Goal: Task Accomplishment & Management: Complete application form

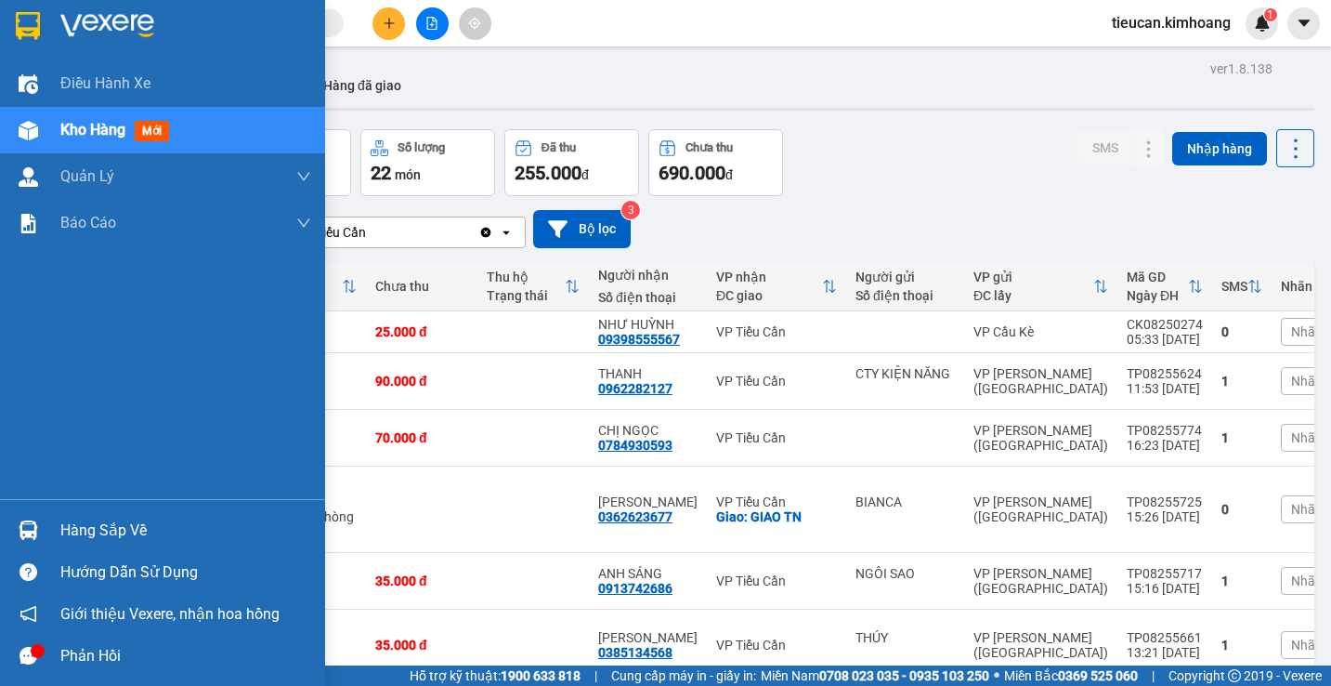
click at [86, 527] on div "Hàng sắp về" at bounding box center [185, 530] width 251 height 28
click at [86, 527] on div "Điều hành xe Kho hàng mới Quản [PERSON_NAME] lý chuyến Quản lý khách hàng mới B…" at bounding box center [162, 343] width 325 height 686
click at [88, 527] on div "Hàng sắp về" at bounding box center [185, 530] width 251 height 28
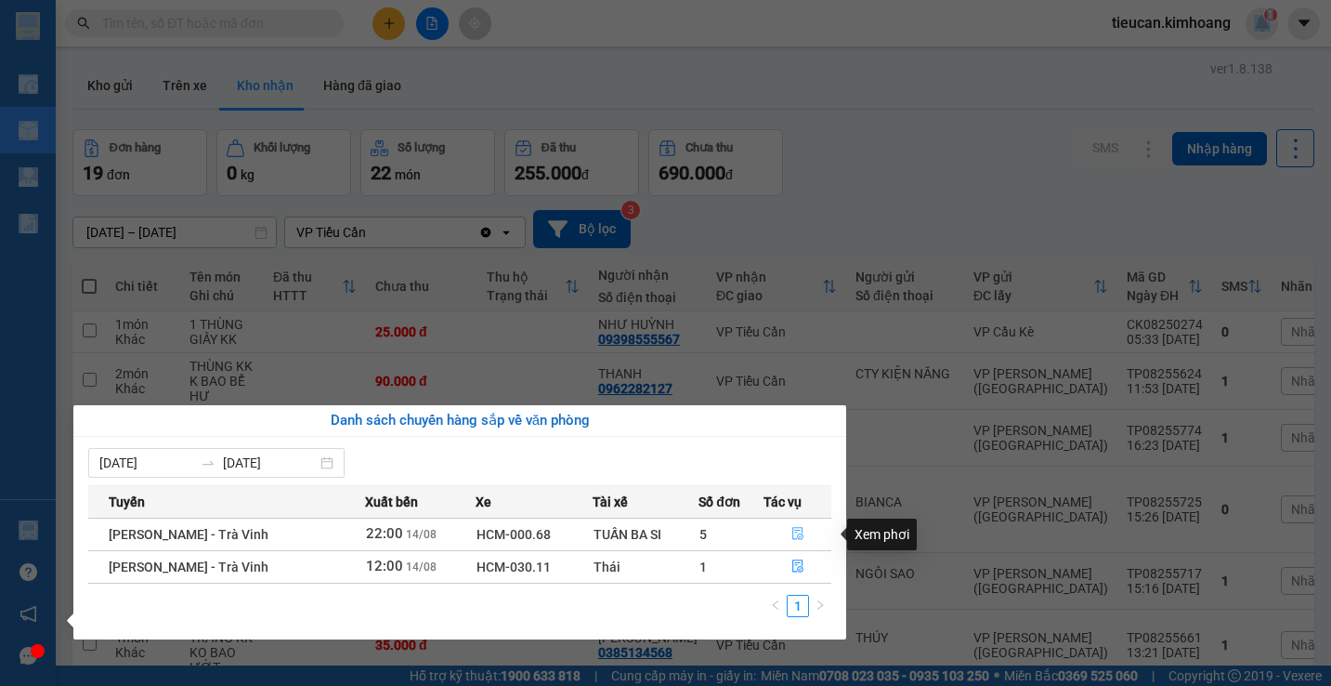
click at [792, 532] on icon "file-done" at bounding box center [797, 534] width 11 height 13
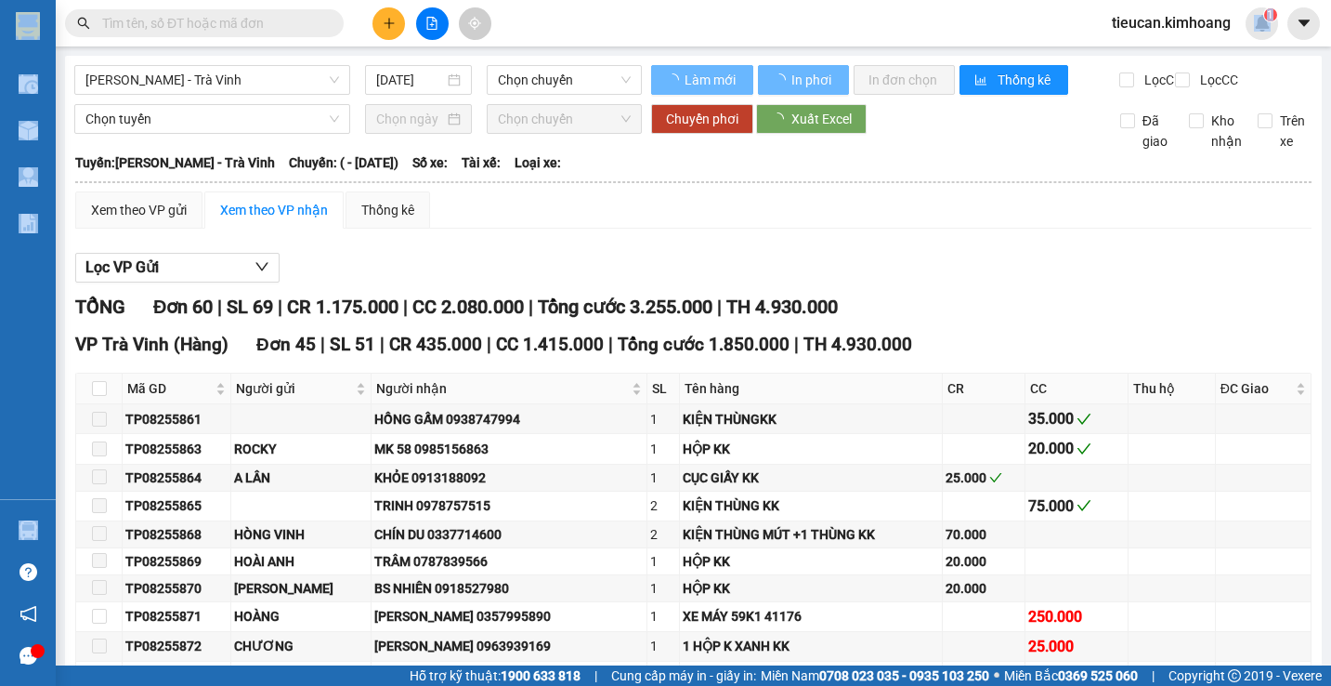
type input "[DATE]"
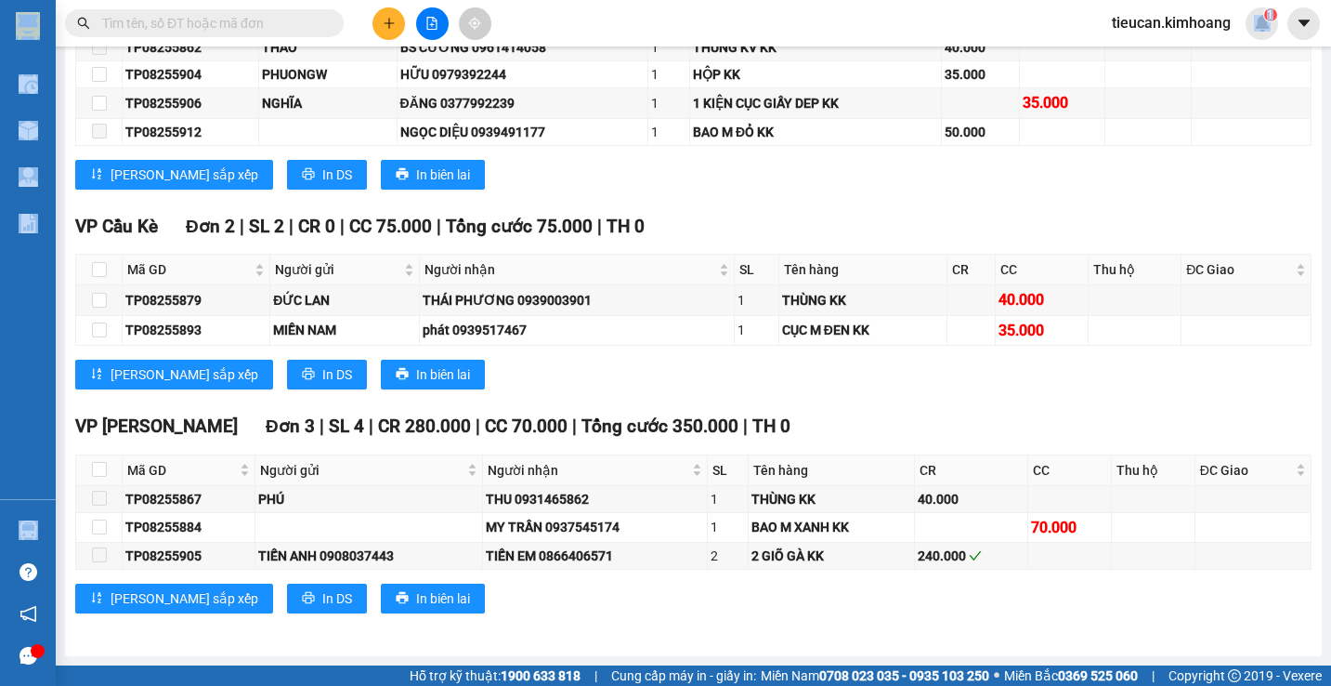
scroll to position [1811, 0]
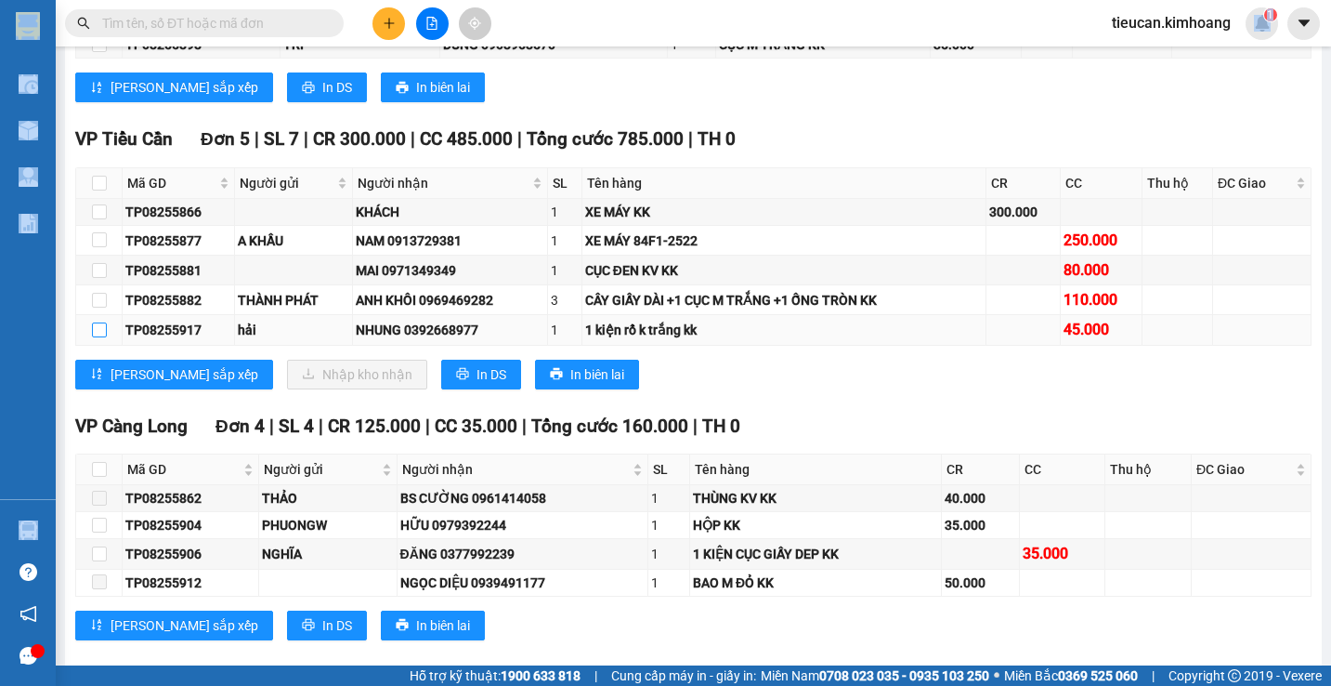
click at [98, 337] on input "checkbox" at bounding box center [99, 329] width 15 height 15
checkbox input "true"
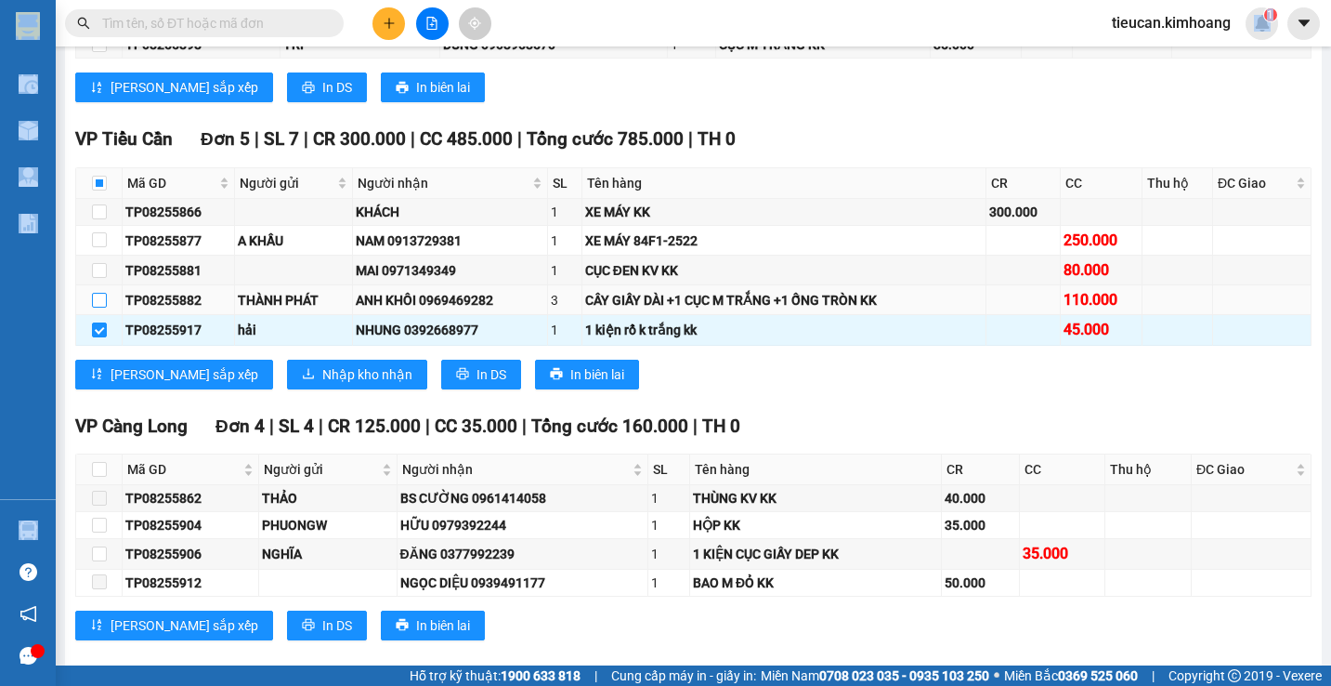
click at [93, 307] on input "checkbox" at bounding box center [99, 300] width 15 height 15
checkbox input "true"
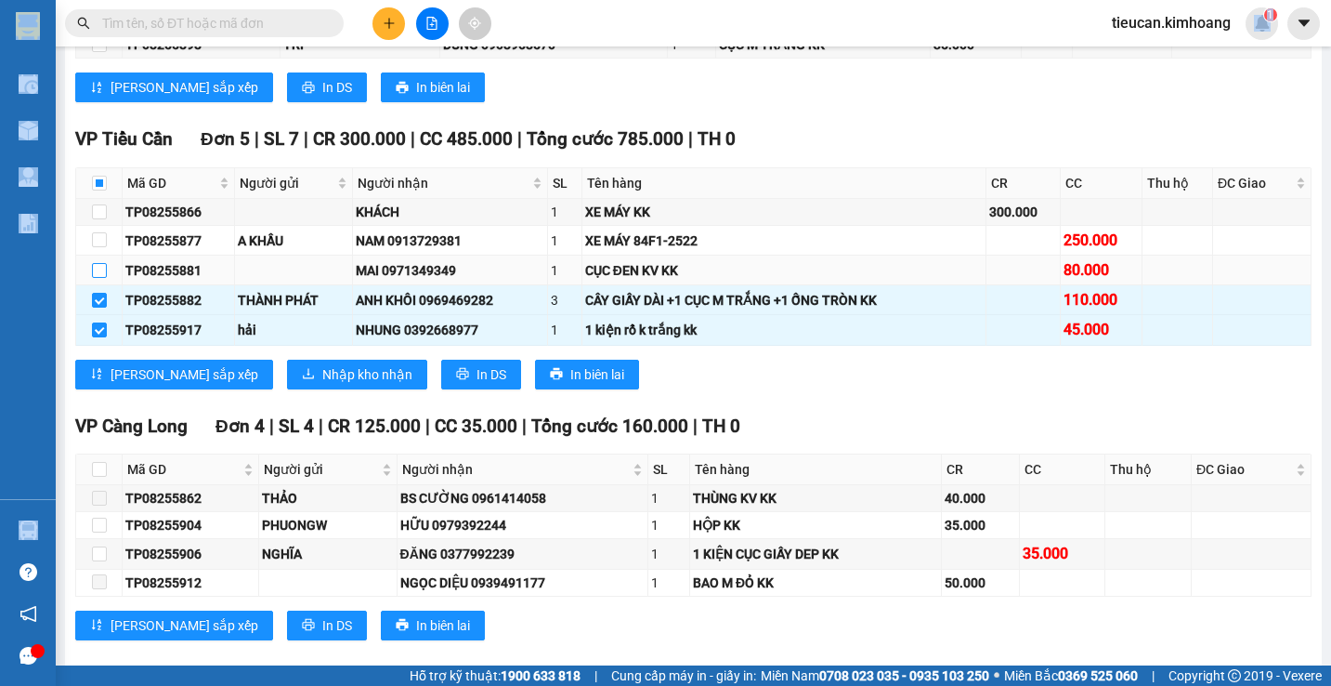
click at [95, 276] on input "checkbox" at bounding box center [99, 270] width 15 height 15
checkbox input "true"
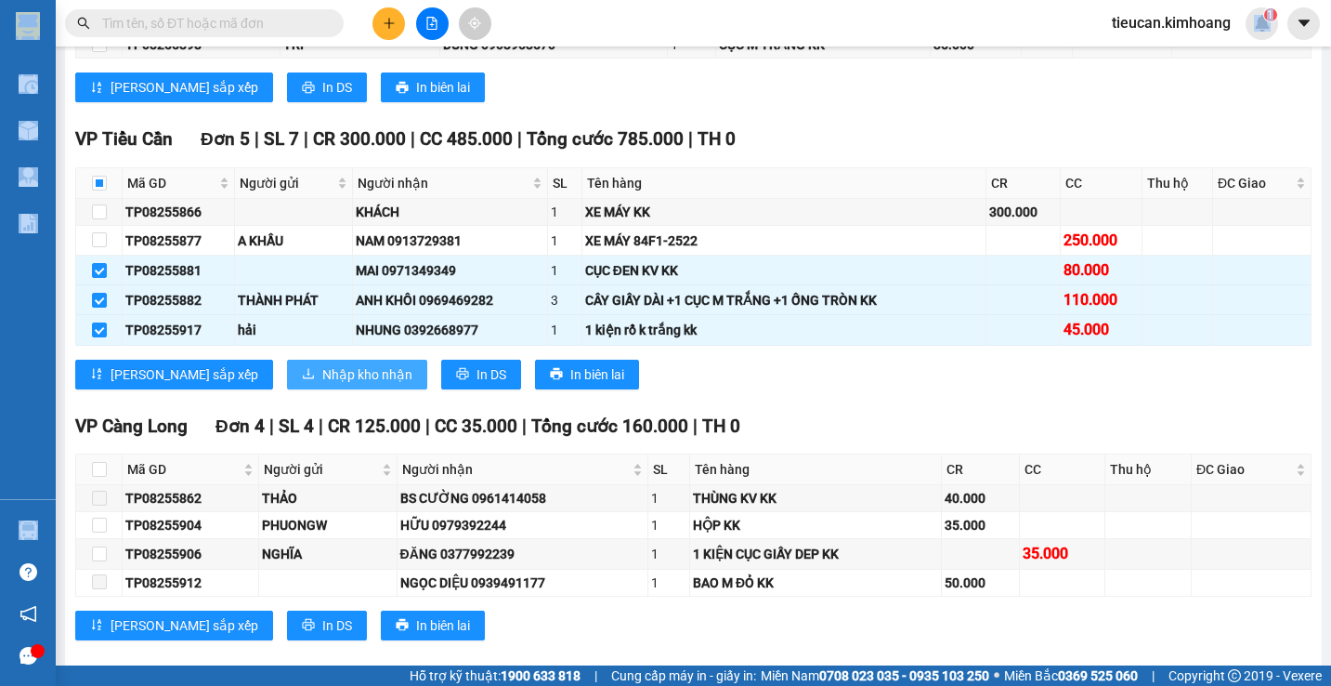
click at [322, 385] on span "Nhập kho nhận" at bounding box center [367, 374] width 90 height 20
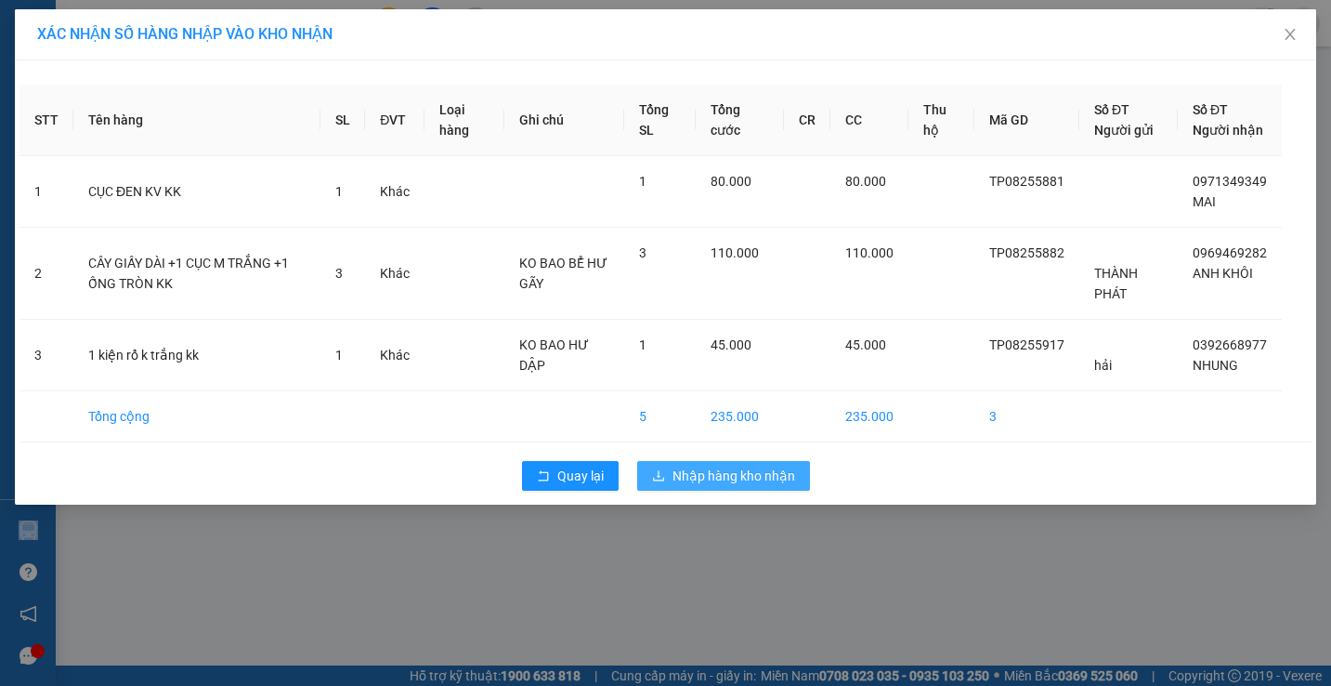
click at [783, 486] on span "Nhập hàng kho nhận" at bounding box center [734, 475] width 123 height 20
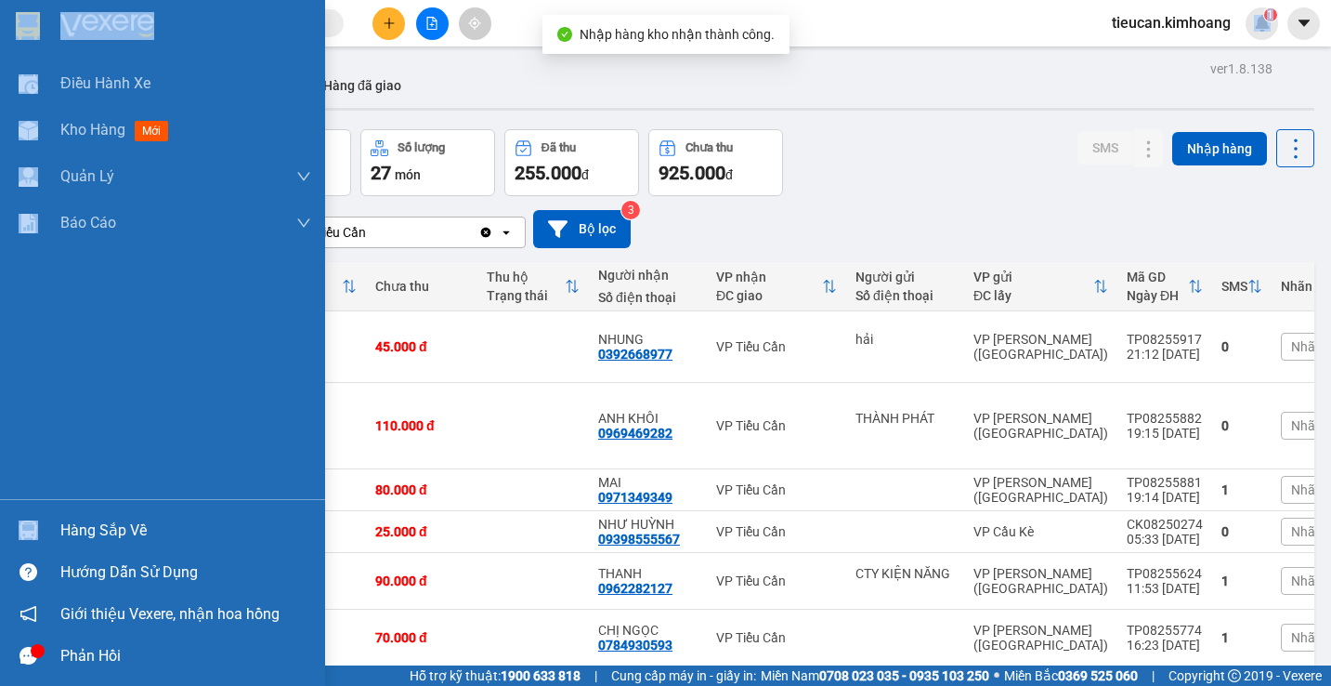
click at [81, 532] on div "Hàng sắp về" at bounding box center [185, 530] width 251 height 28
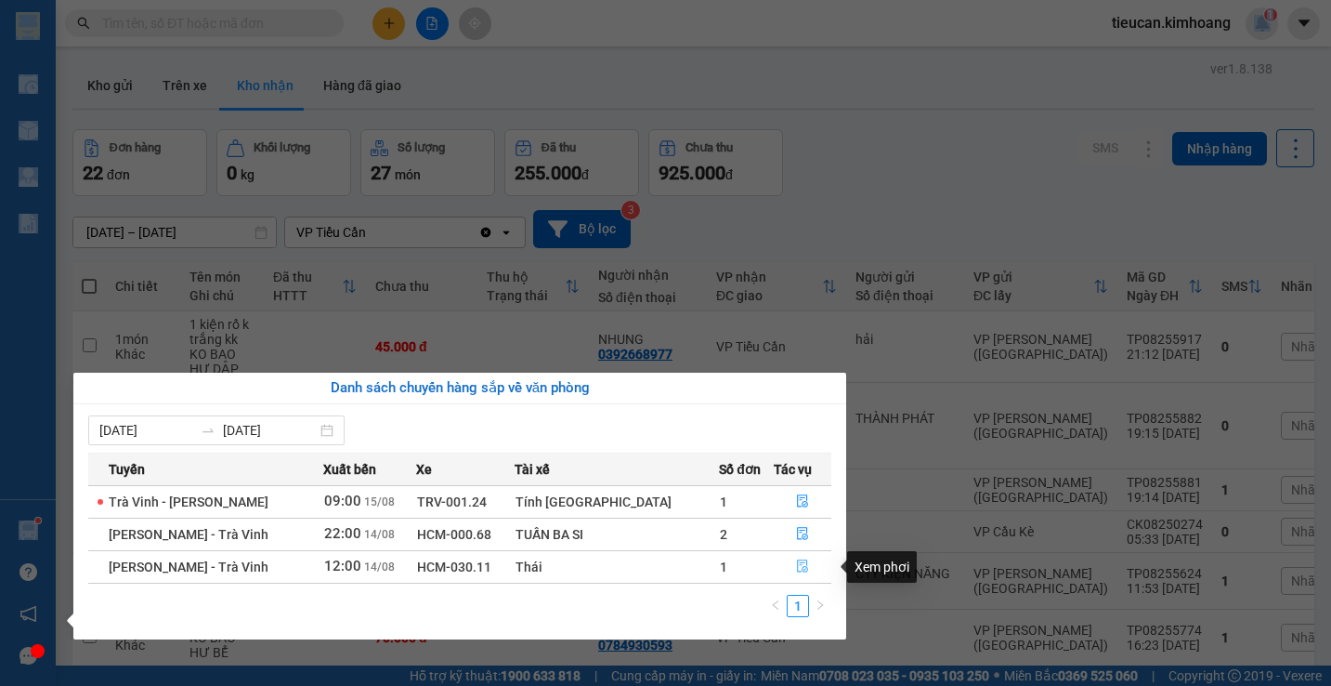
click at [794, 557] on button "button" at bounding box center [803, 567] width 56 height 30
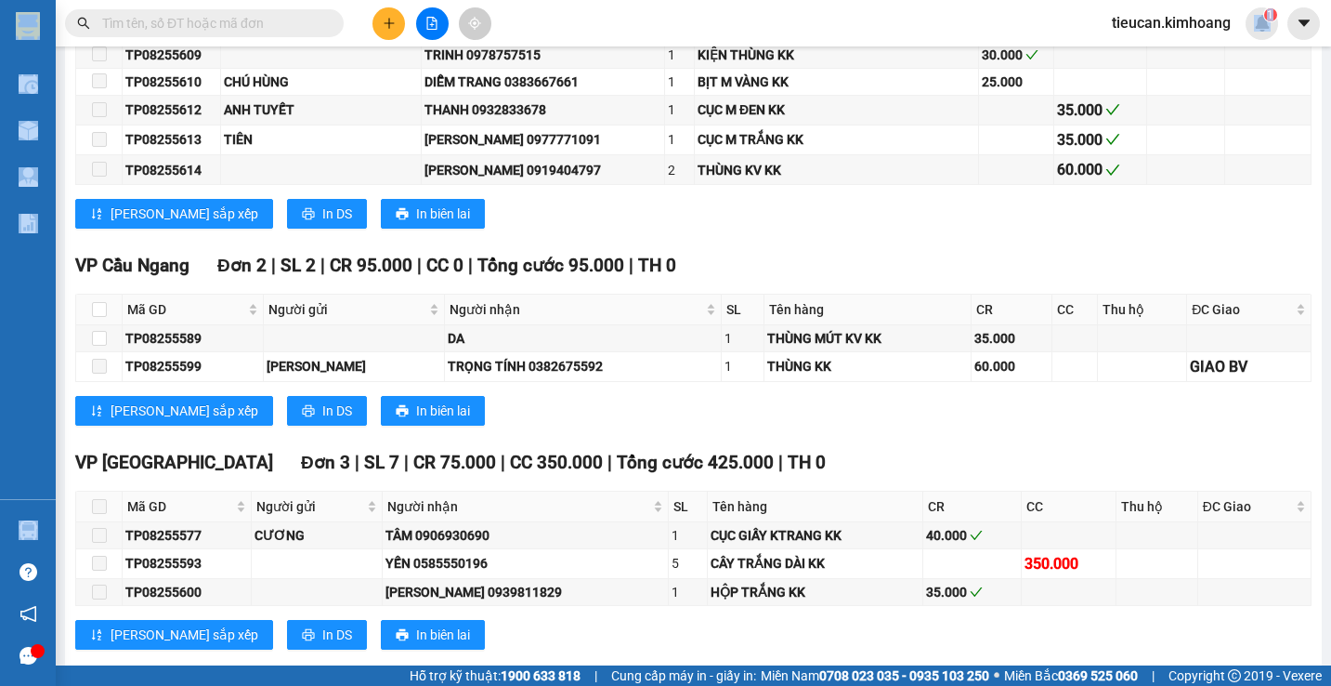
scroll to position [1672, 0]
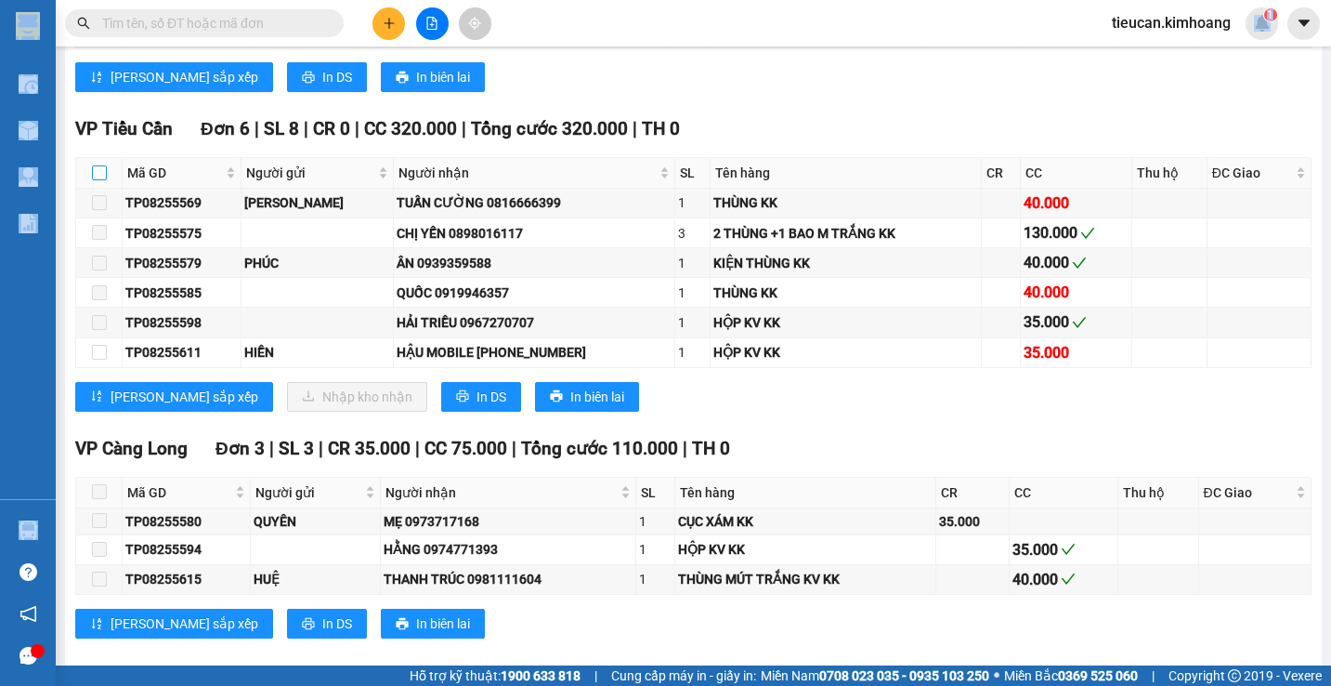
click at [98, 180] on input "checkbox" at bounding box center [99, 172] width 15 height 15
checkbox input "true"
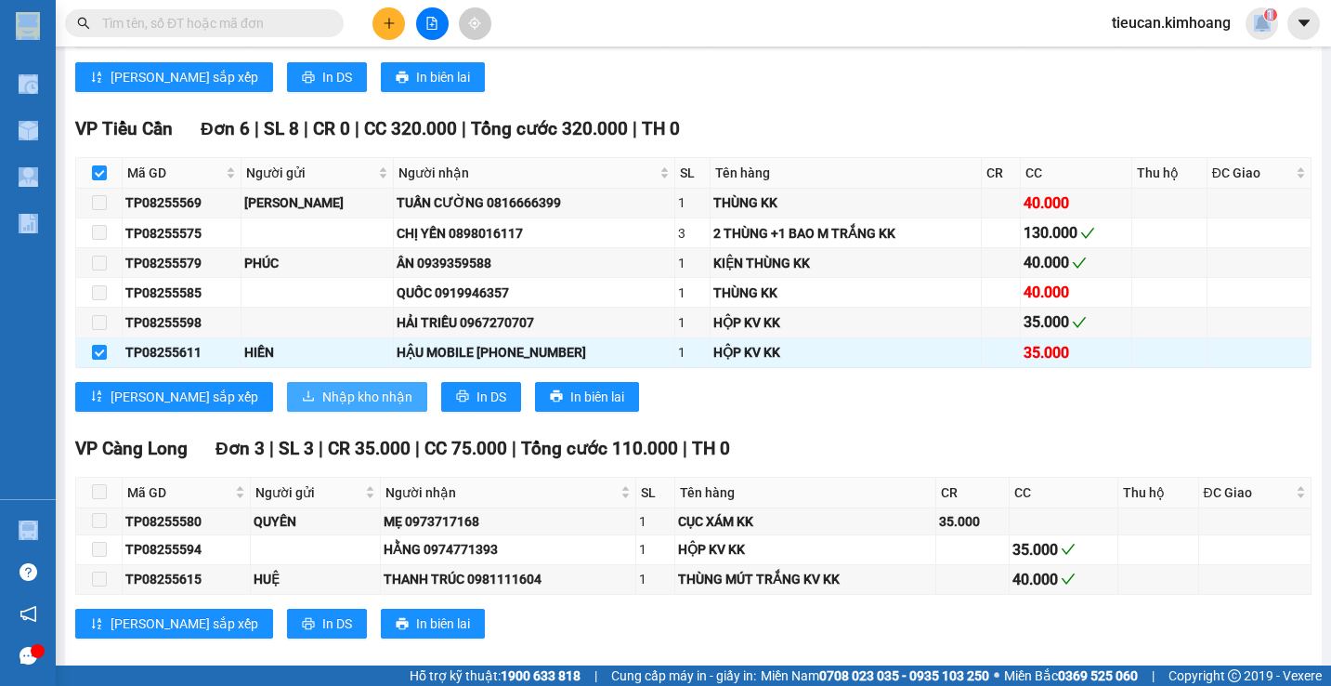
click at [322, 407] on span "Nhập kho nhận" at bounding box center [367, 396] width 90 height 20
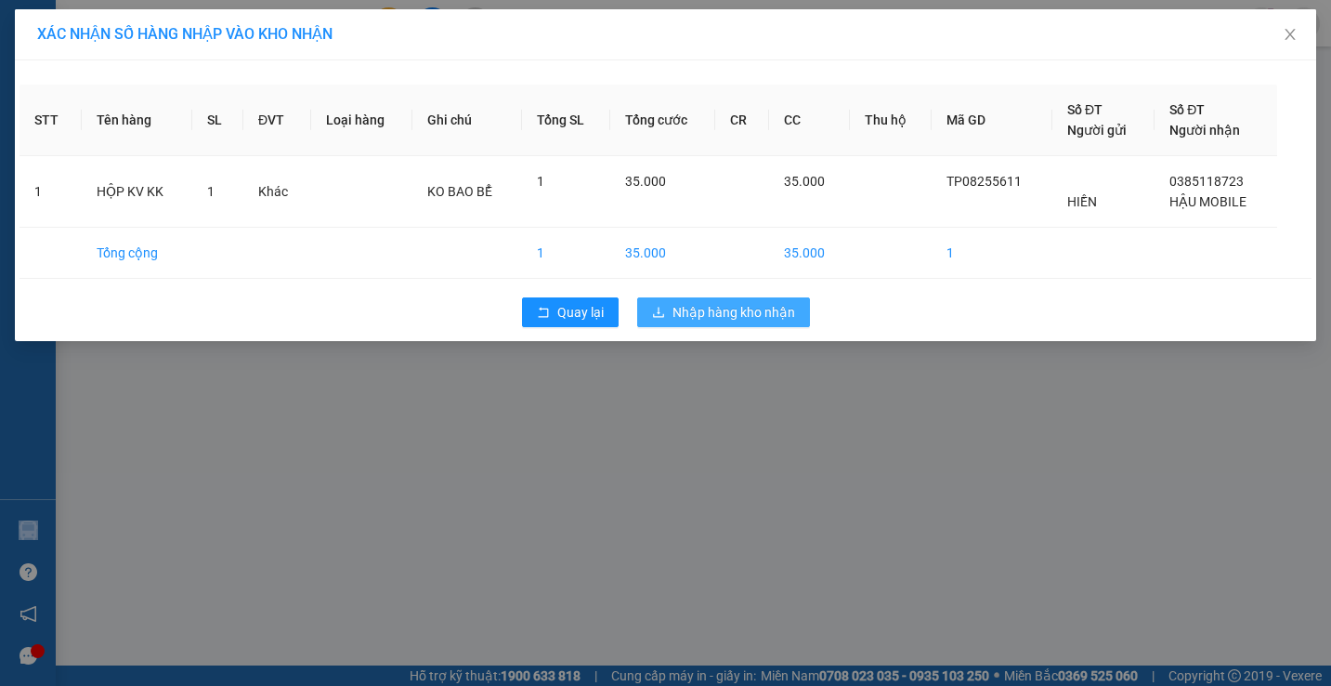
click at [685, 307] on span "Nhập hàng kho nhận" at bounding box center [734, 312] width 123 height 20
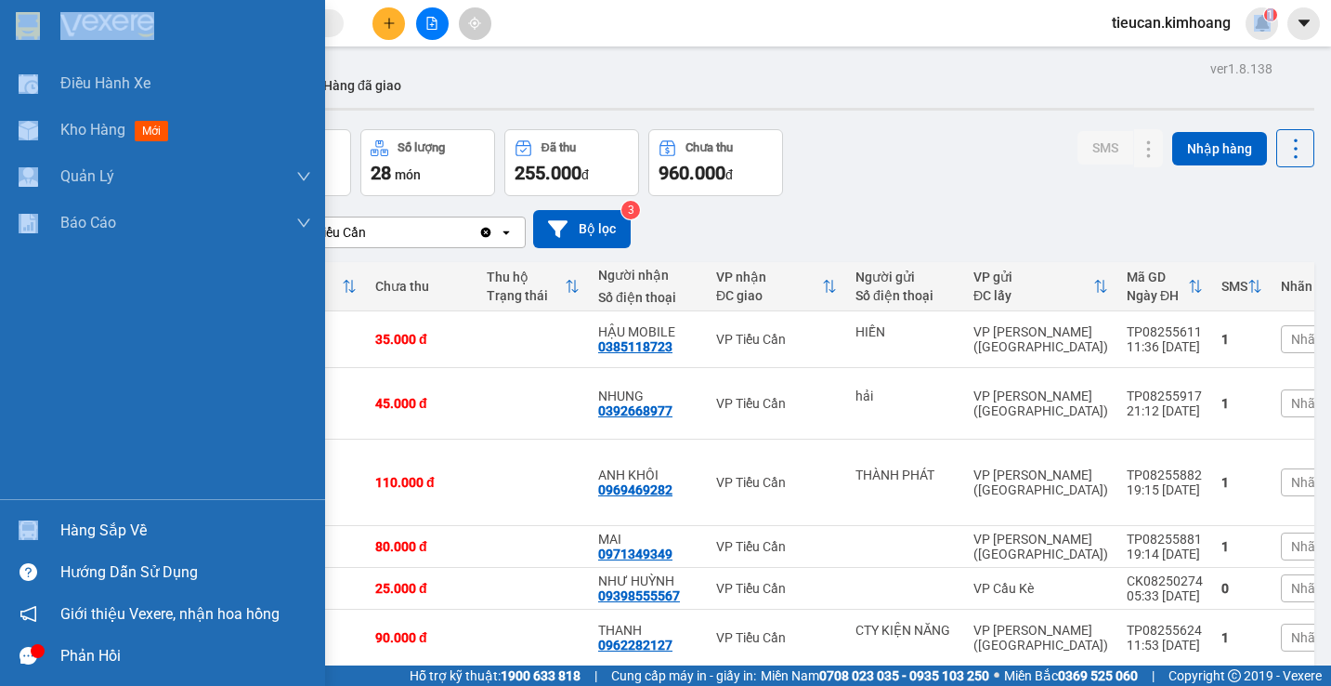
click at [77, 518] on div "Hàng sắp về" at bounding box center [185, 530] width 251 height 28
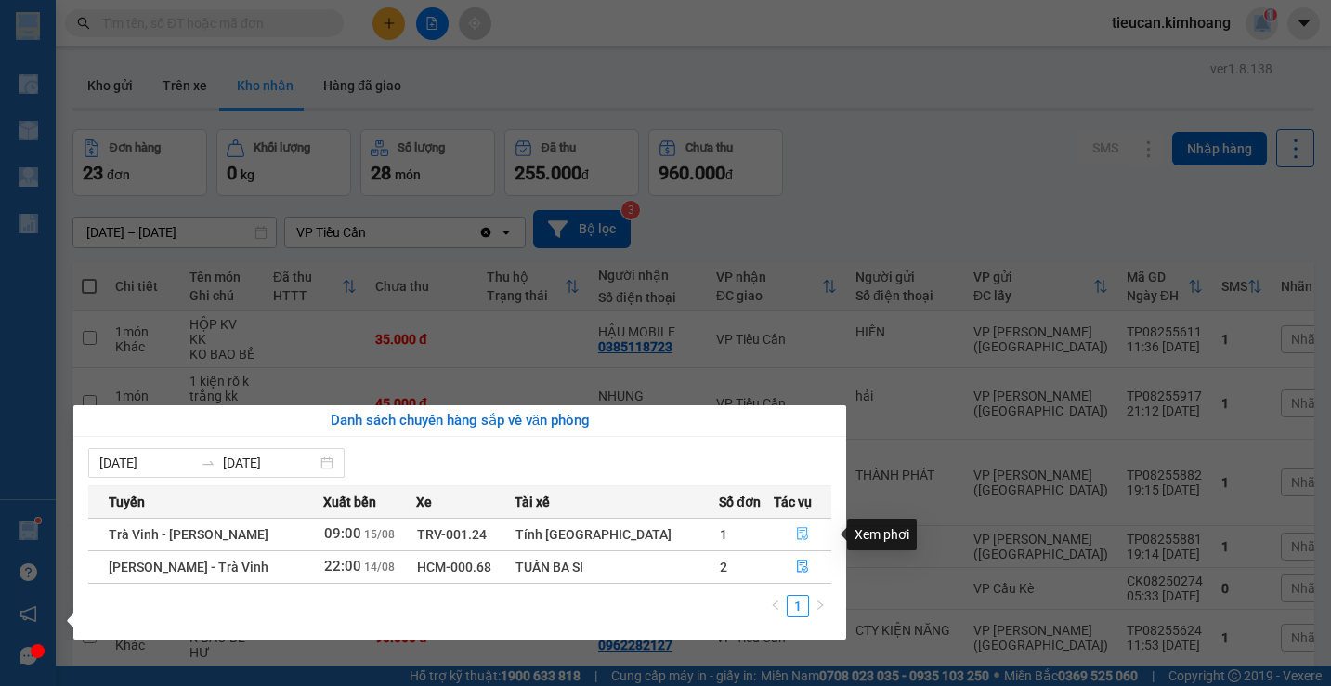
click at [797, 537] on icon "file-done" at bounding box center [802, 534] width 11 height 13
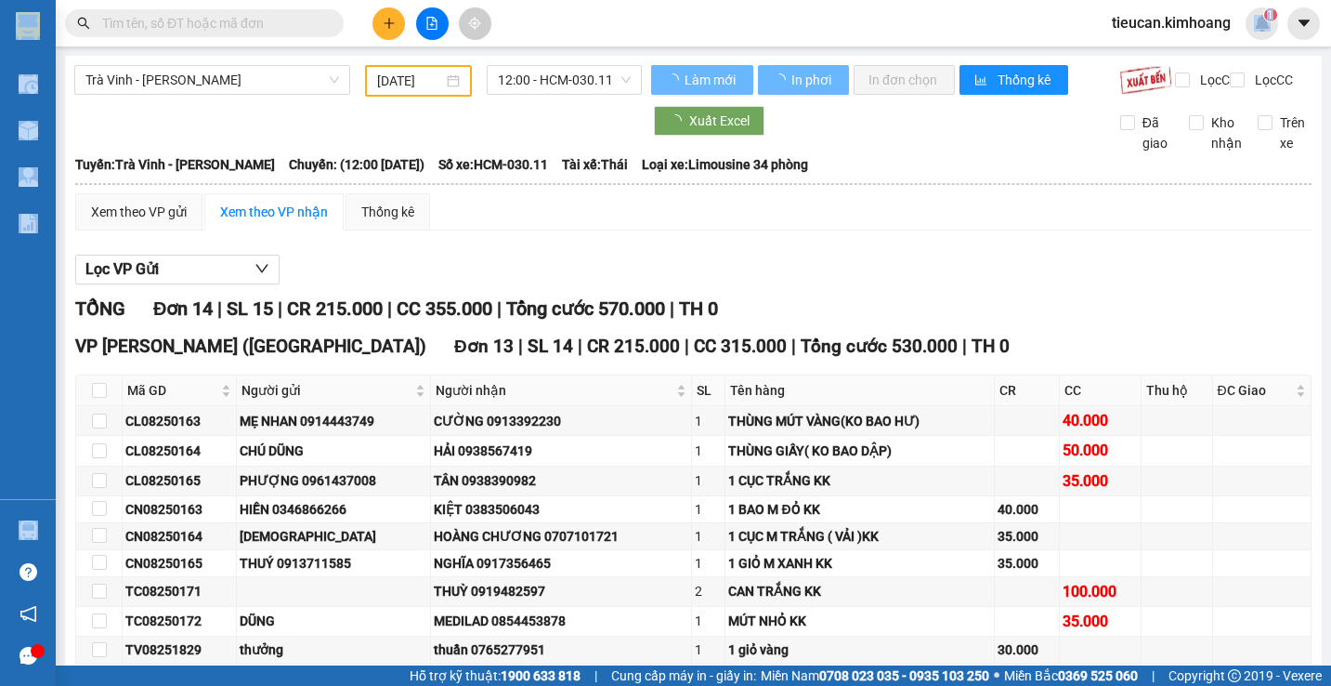
type input "[DATE]"
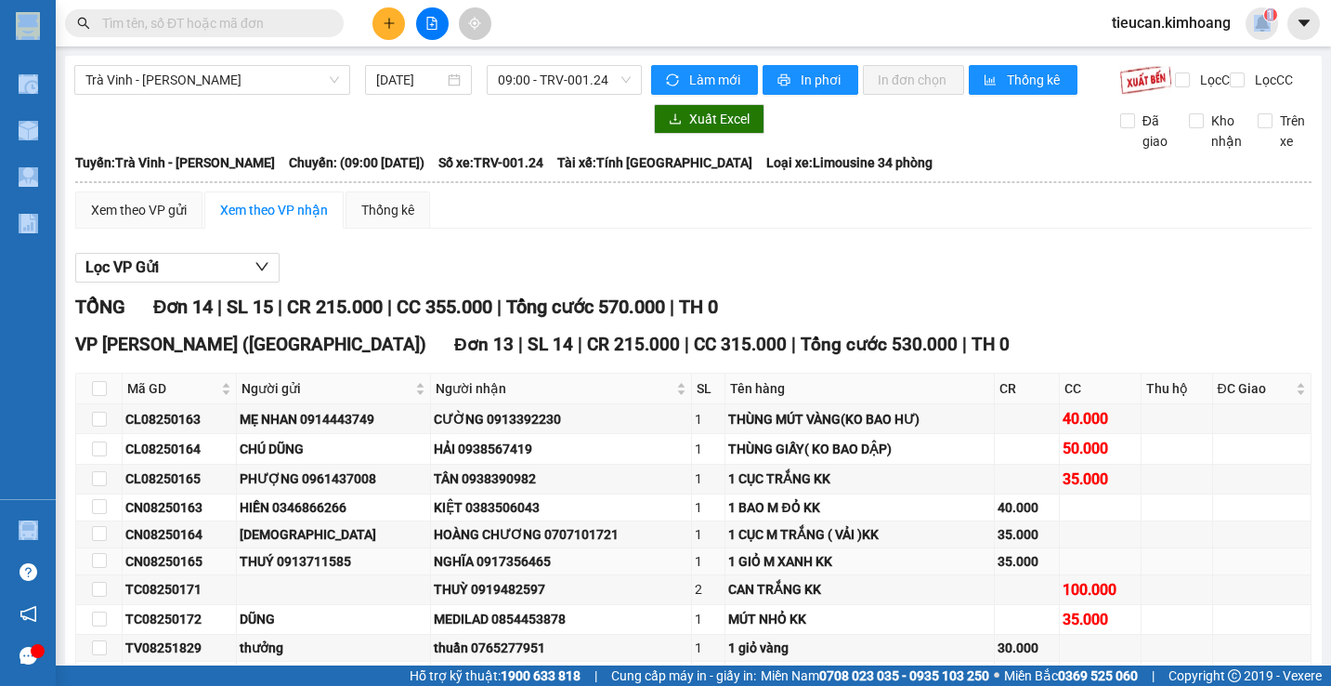
scroll to position [391, 0]
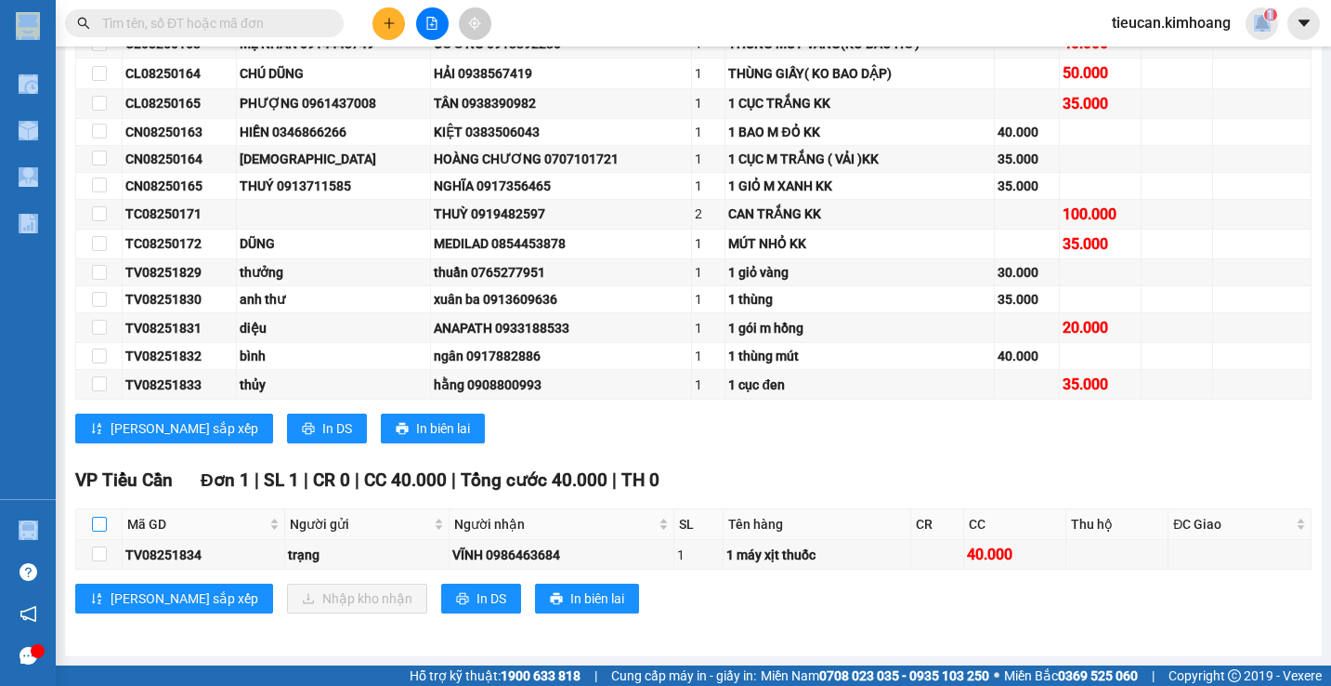
click at [96, 528] on input "checkbox" at bounding box center [99, 523] width 15 height 15
checkbox input "true"
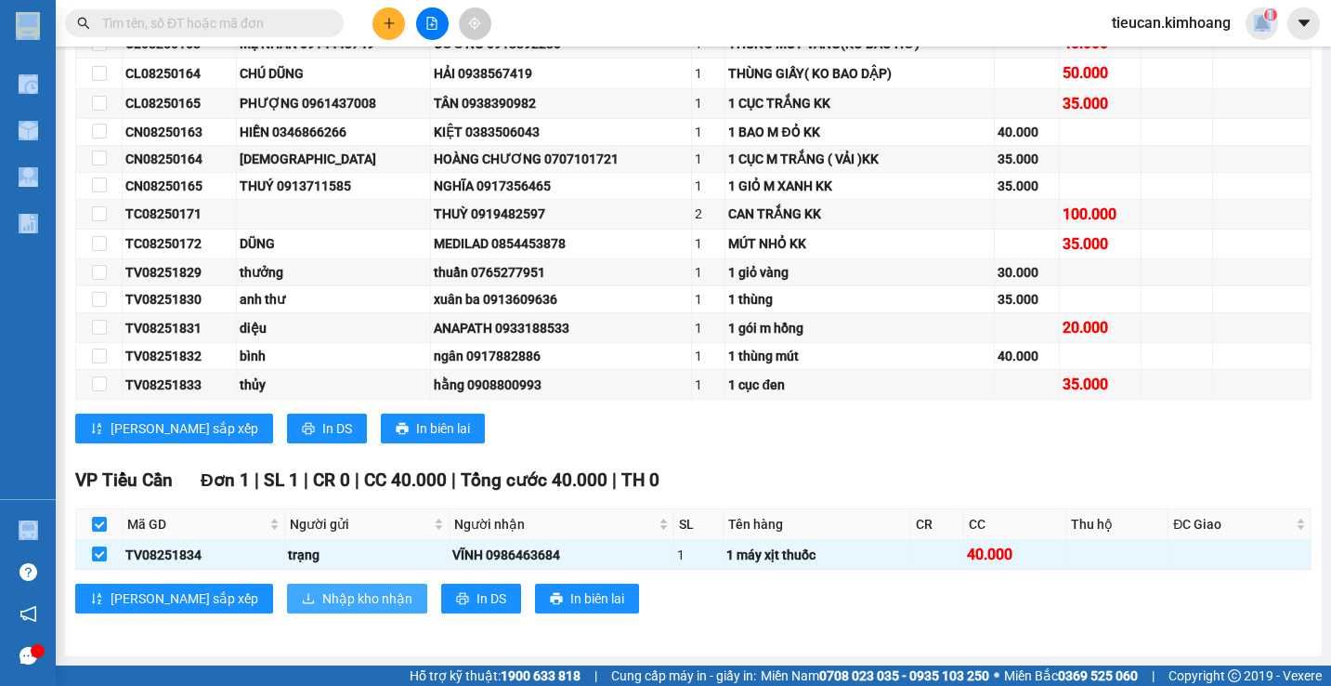
click at [287, 588] on button "Nhập kho nhận" at bounding box center [357, 598] width 140 height 30
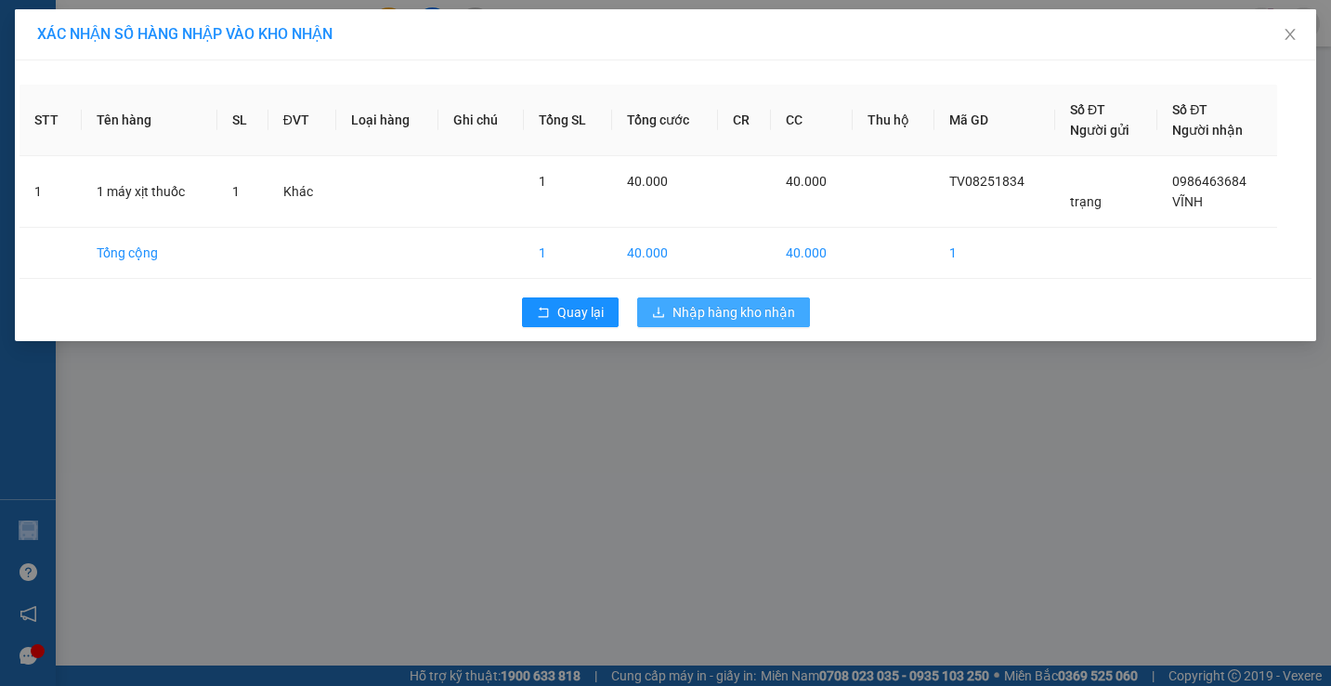
click at [699, 308] on span "Nhập hàng kho nhận" at bounding box center [734, 312] width 123 height 20
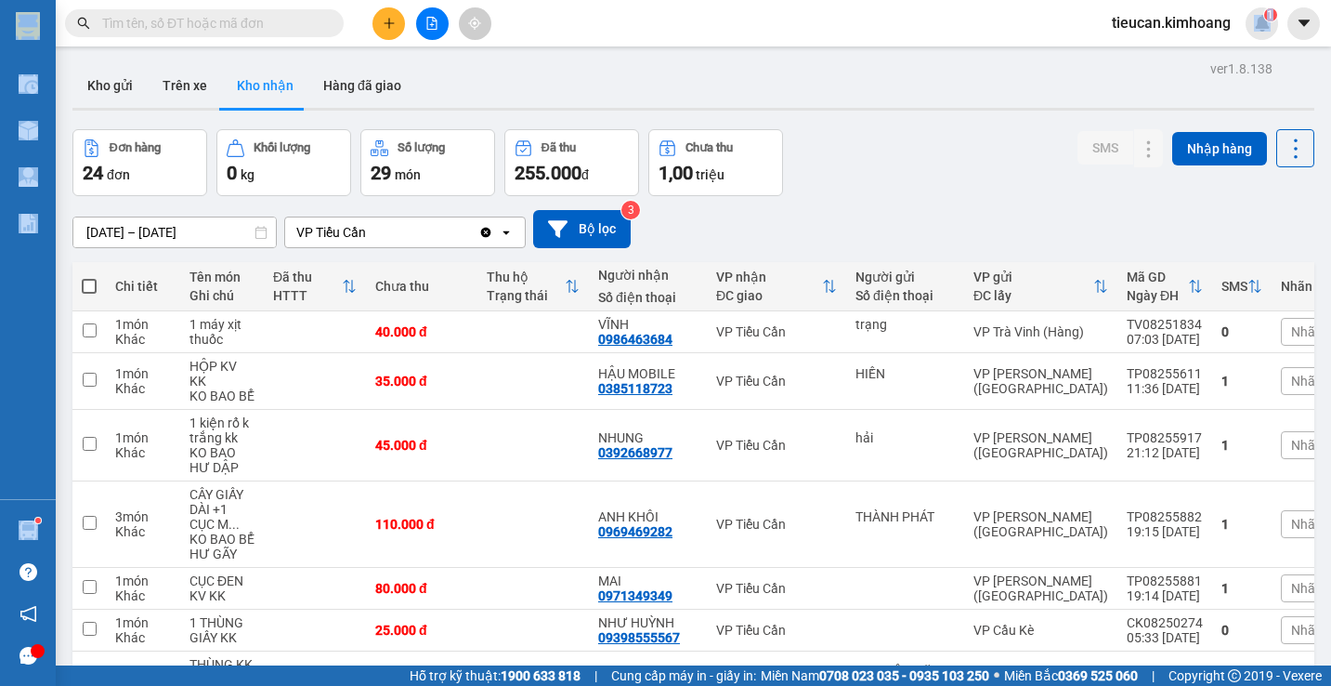
click at [206, 24] on input "text" at bounding box center [211, 23] width 219 height 20
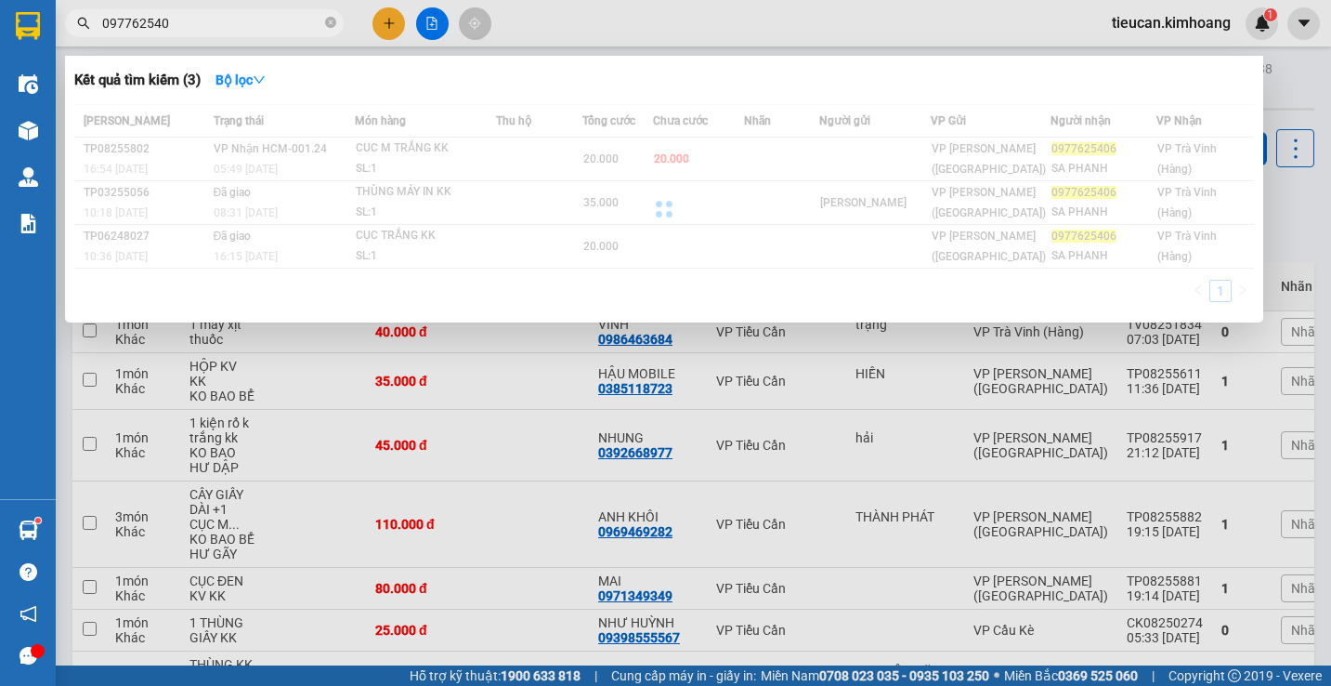
type input "0977625406"
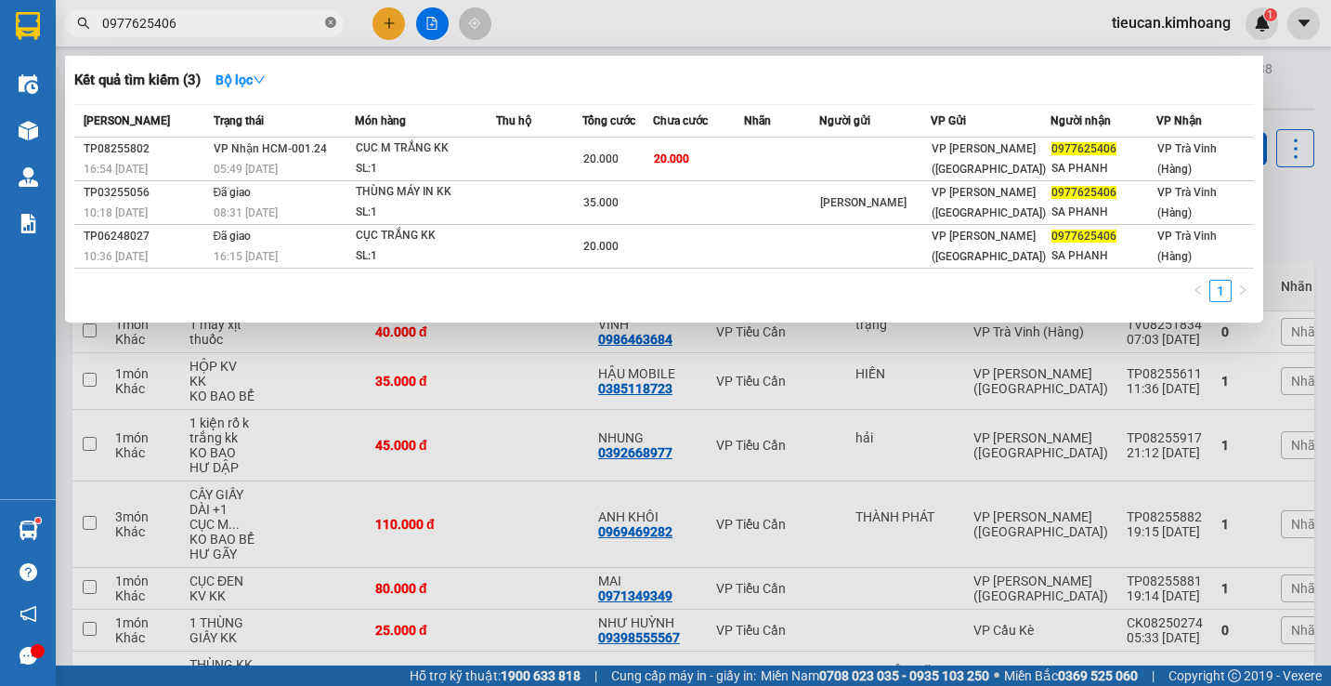
click at [328, 24] on icon "close-circle" at bounding box center [330, 22] width 11 height 11
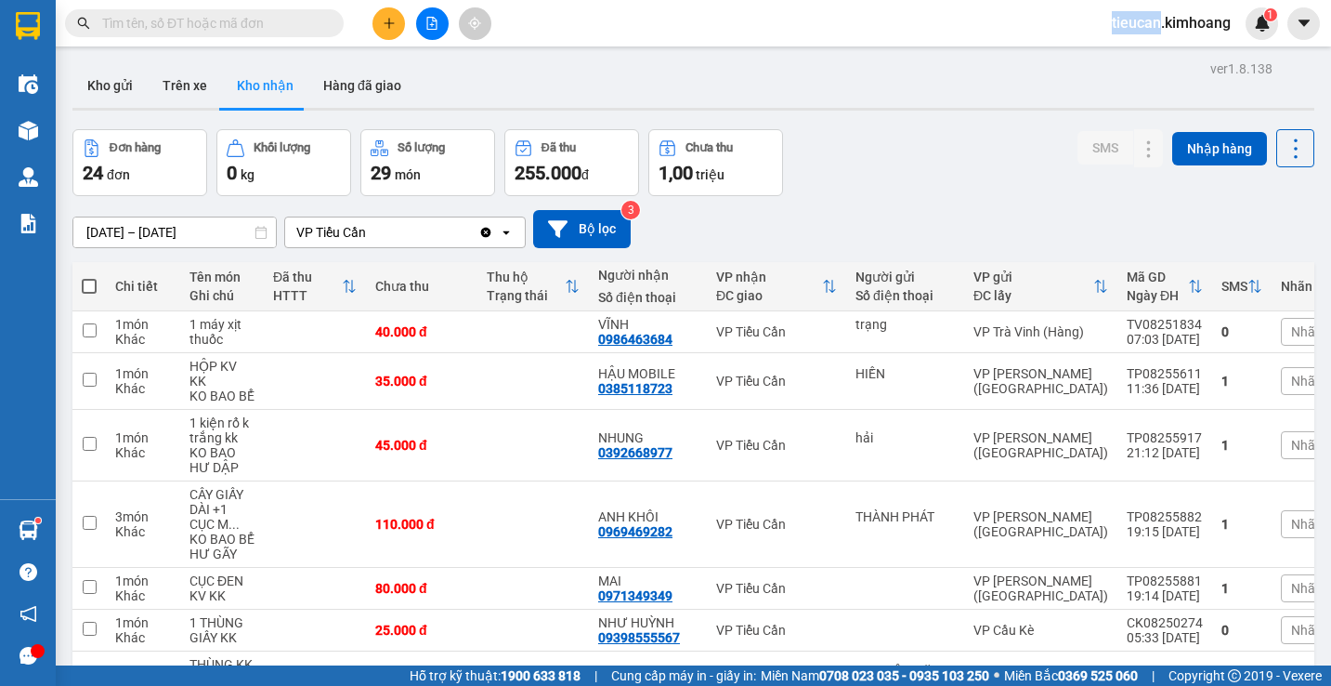
click at [328, 24] on span at bounding box center [330, 23] width 11 height 20
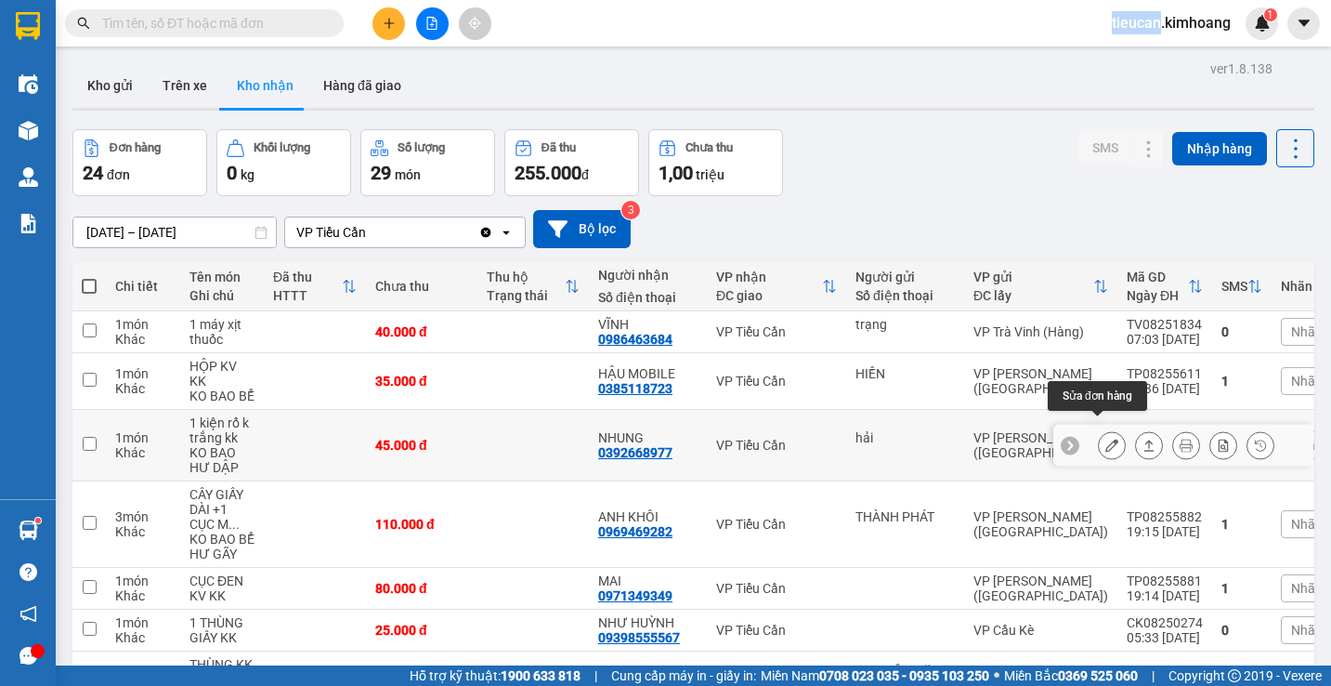
click at [1105, 438] on icon at bounding box center [1111, 444] width 13 height 13
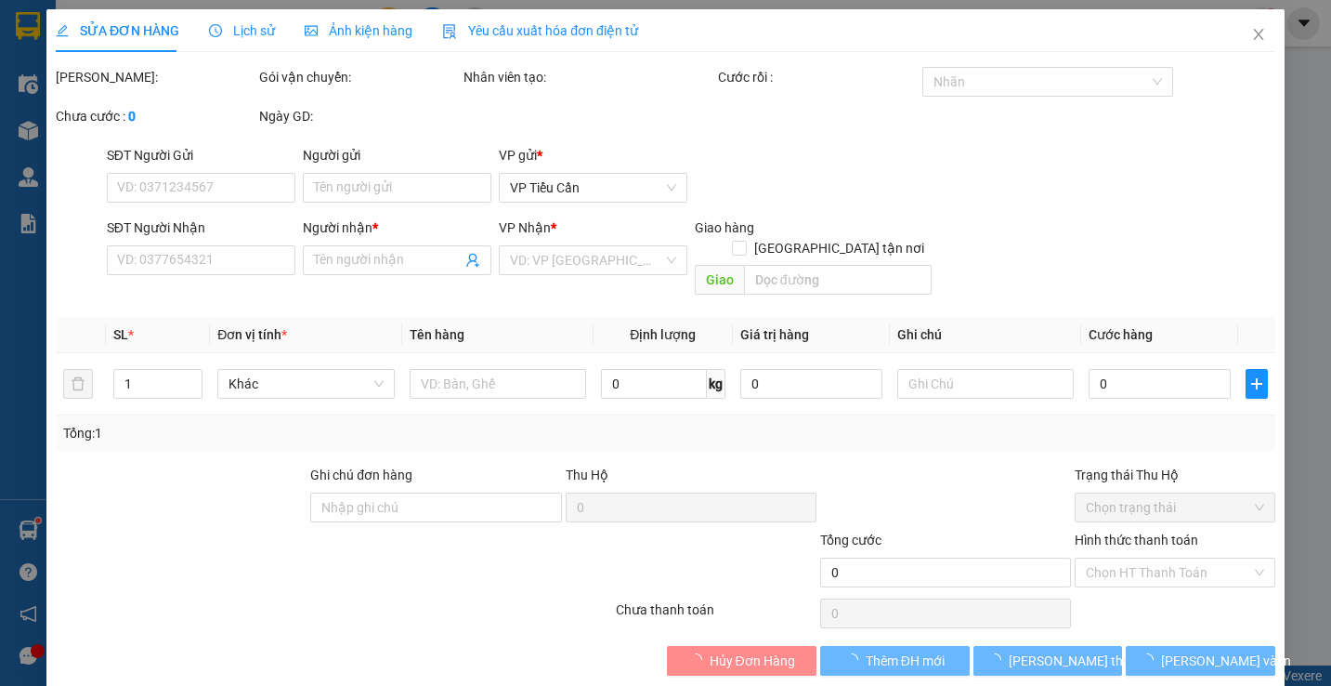
type input "hải"
type input "0392668977"
type input "NHUNG"
type input "45.000"
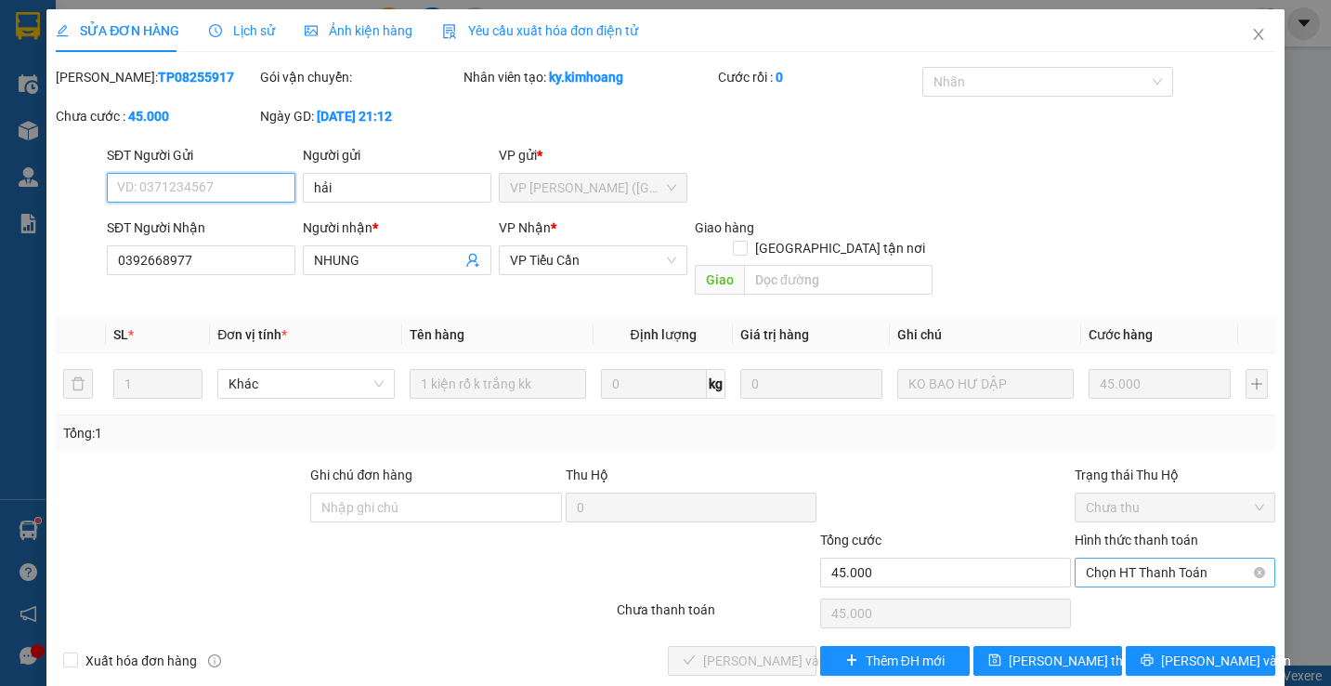
click at [1115, 558] on span "Chọn HT Thanh Toán" at bounding box center [1174, 572] width 177 height 28
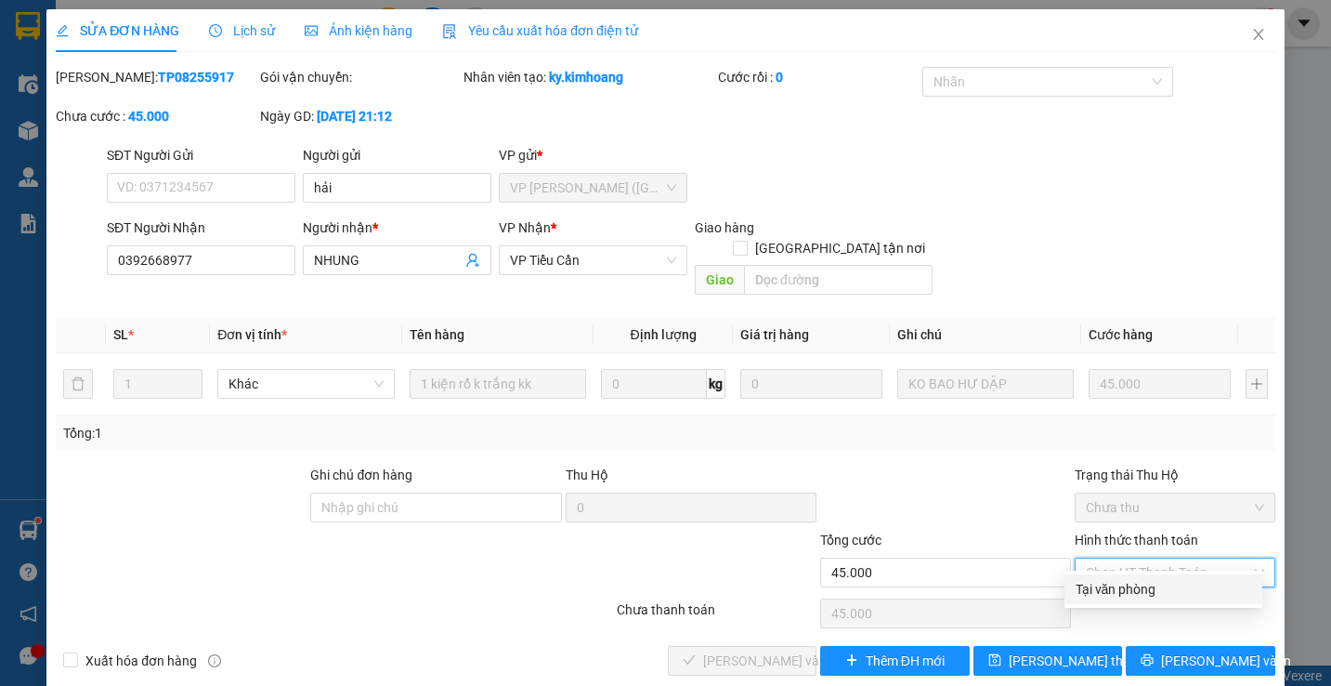
click at [1092, 576] on div "Tại văn phòng" at bounding box center [1164, 589] width 198 height 30
type input "0"
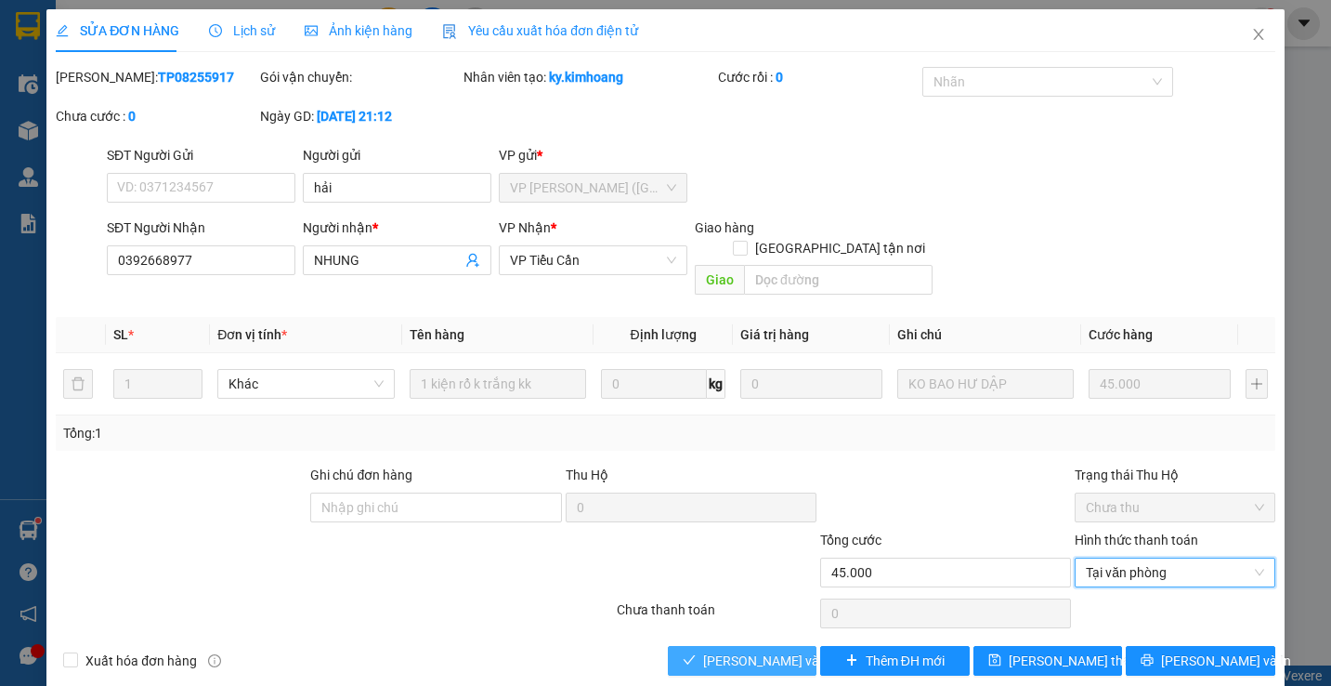
click at [725, 650] on span "[PERSON_NAME] và Giao hàng" at bounding box center [792, 660] width 178 height 20
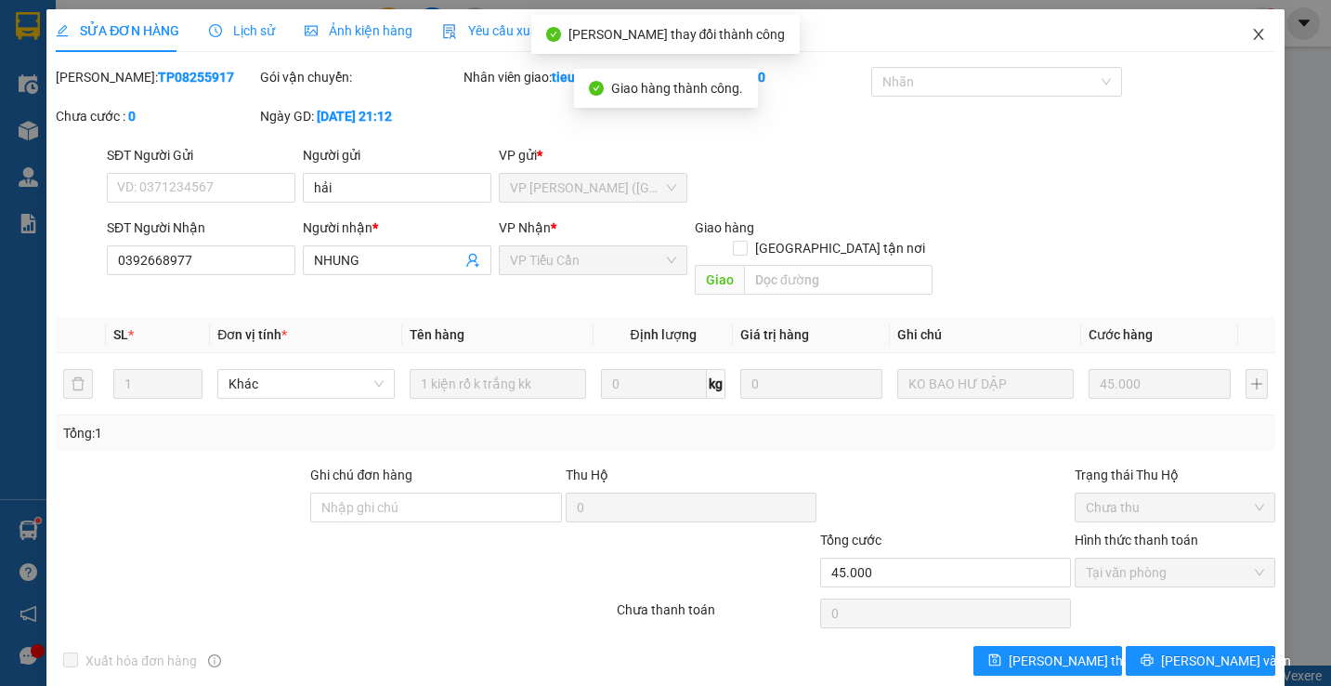
click at [1251, 39] on icon "close" at bounding box center [1258, 34] width 15 height 15
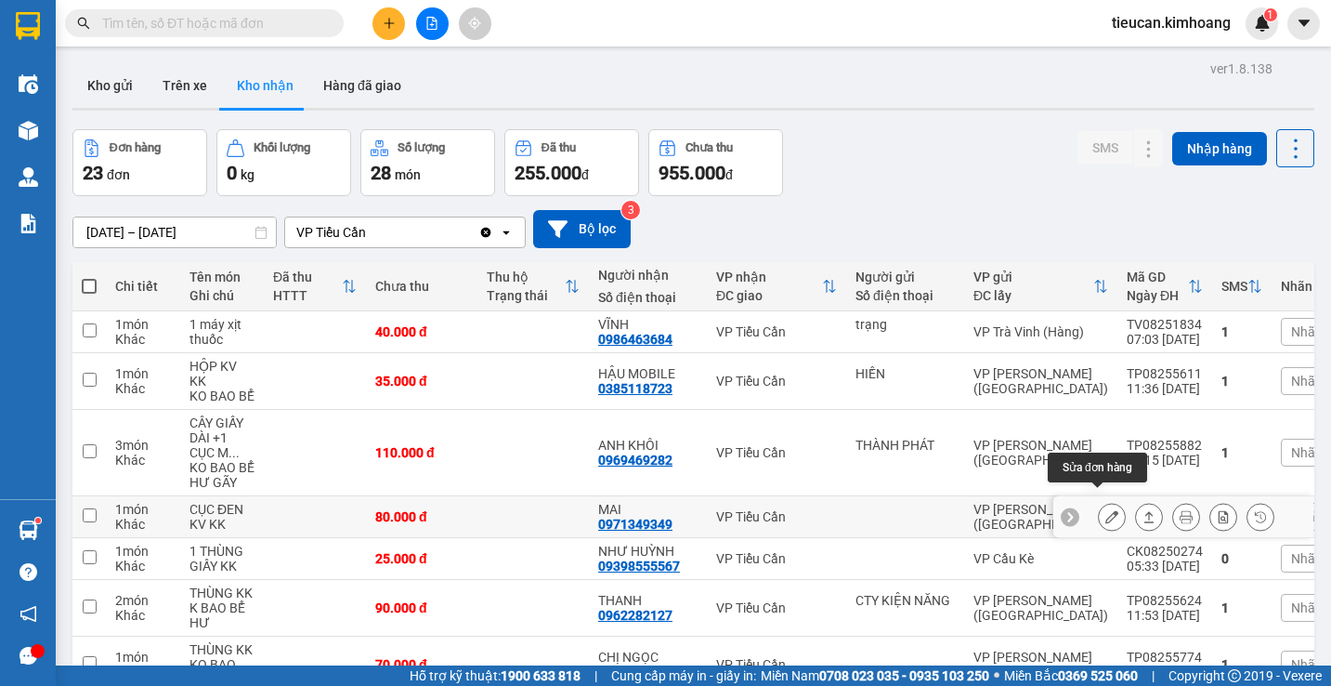
click at [1105, 510] on icon at bounding box center [1111, 516] width 13 height 13
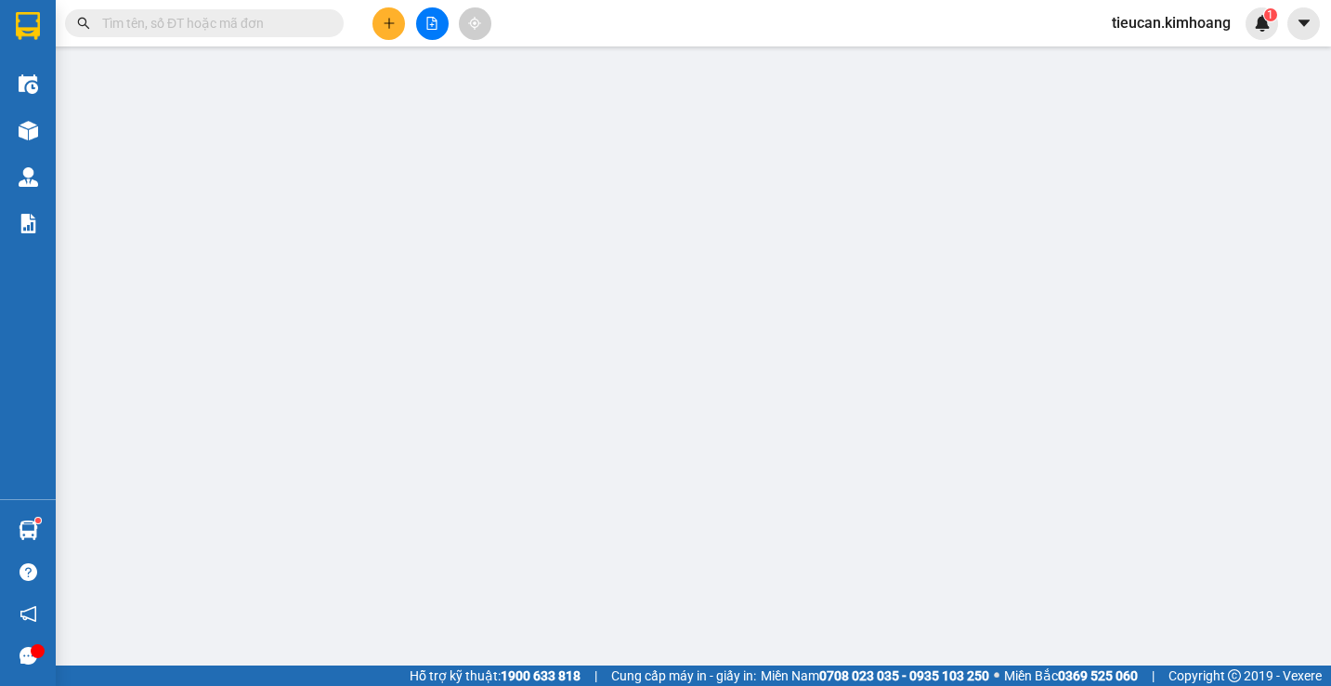
type input "0971349349"
type input "MAI"
type input "80.000"
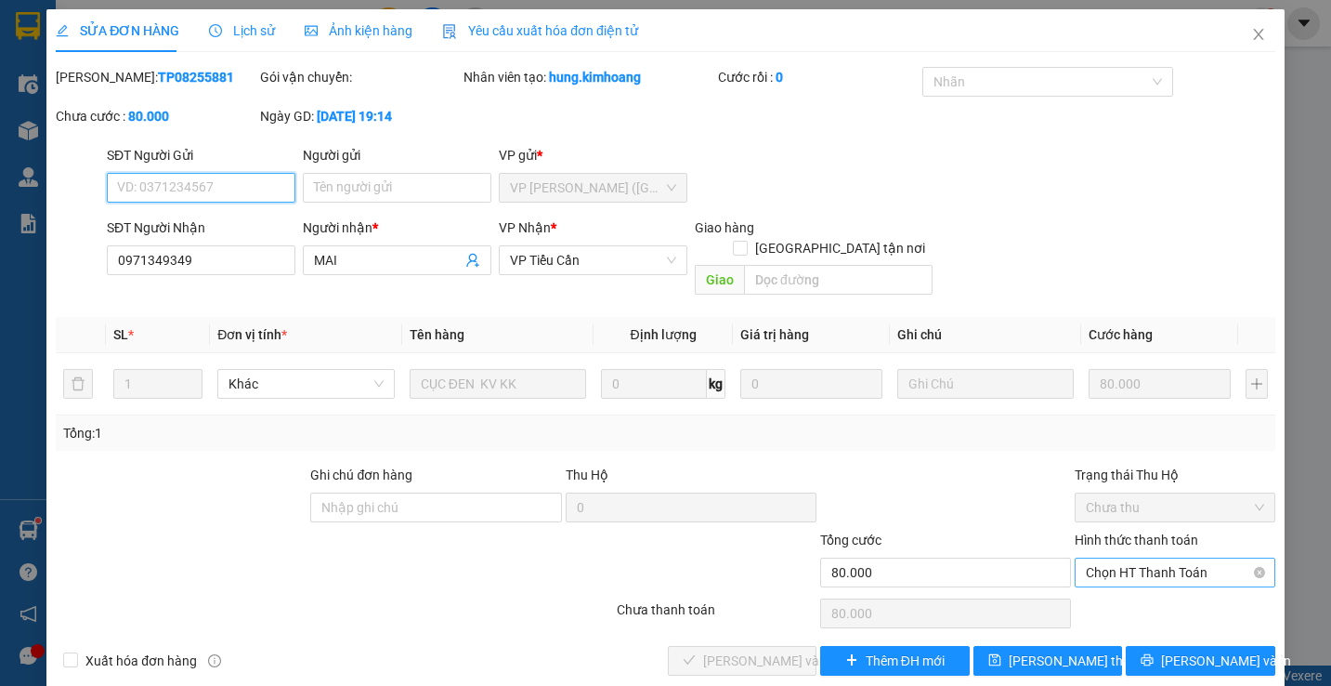
click at [1100, 558] on span "Chọn HT Thanh Toán" at bounding box center [1174, 572] width 177 height 28
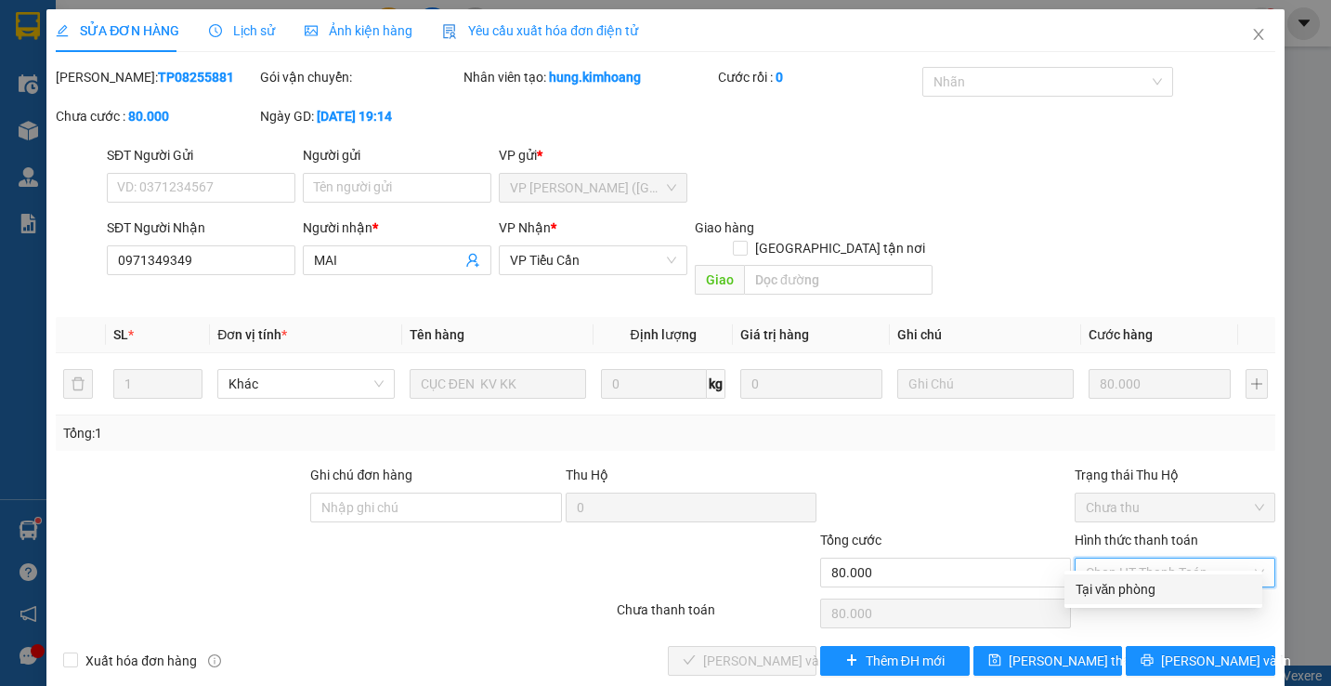
click at [1099, 585] on div "Tại văn phòng" at bounding box center [1164, 589] width 176 height 20
type input "0"
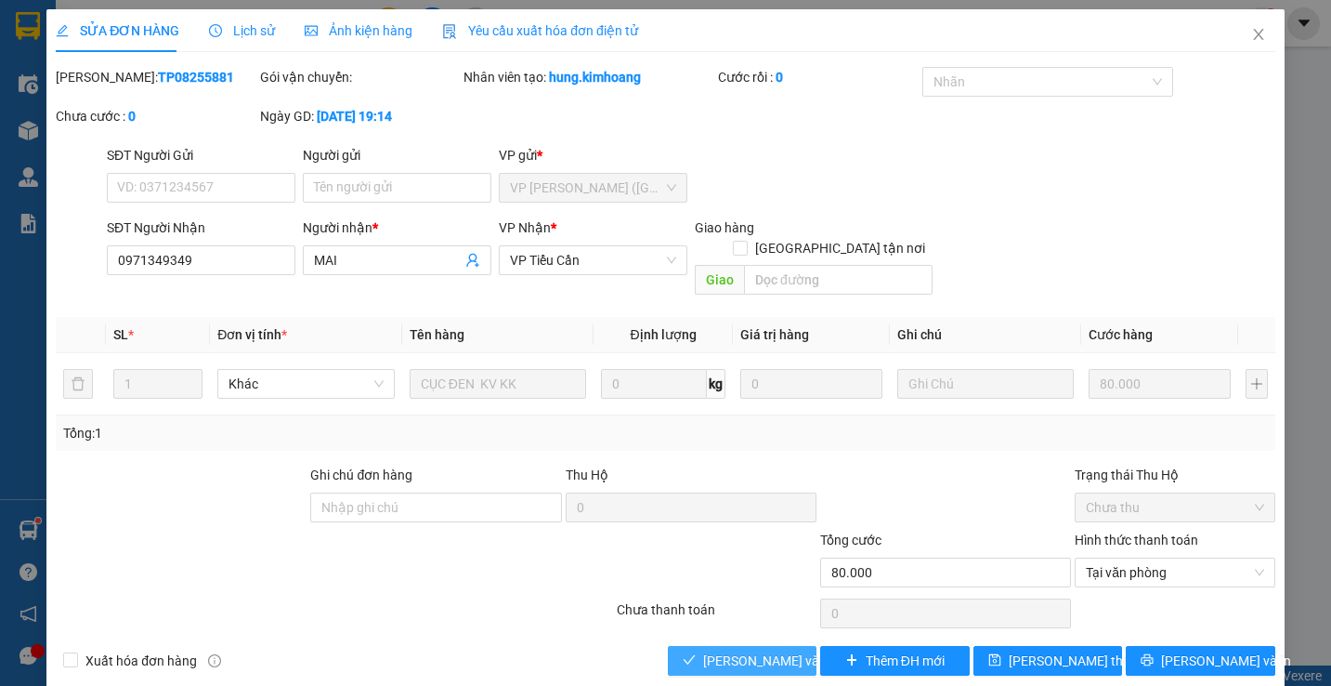
click at [787, 650] on span "[PERSON_NAME] và Giao hàng" at bounding box center [792, 660] width 178 height 20
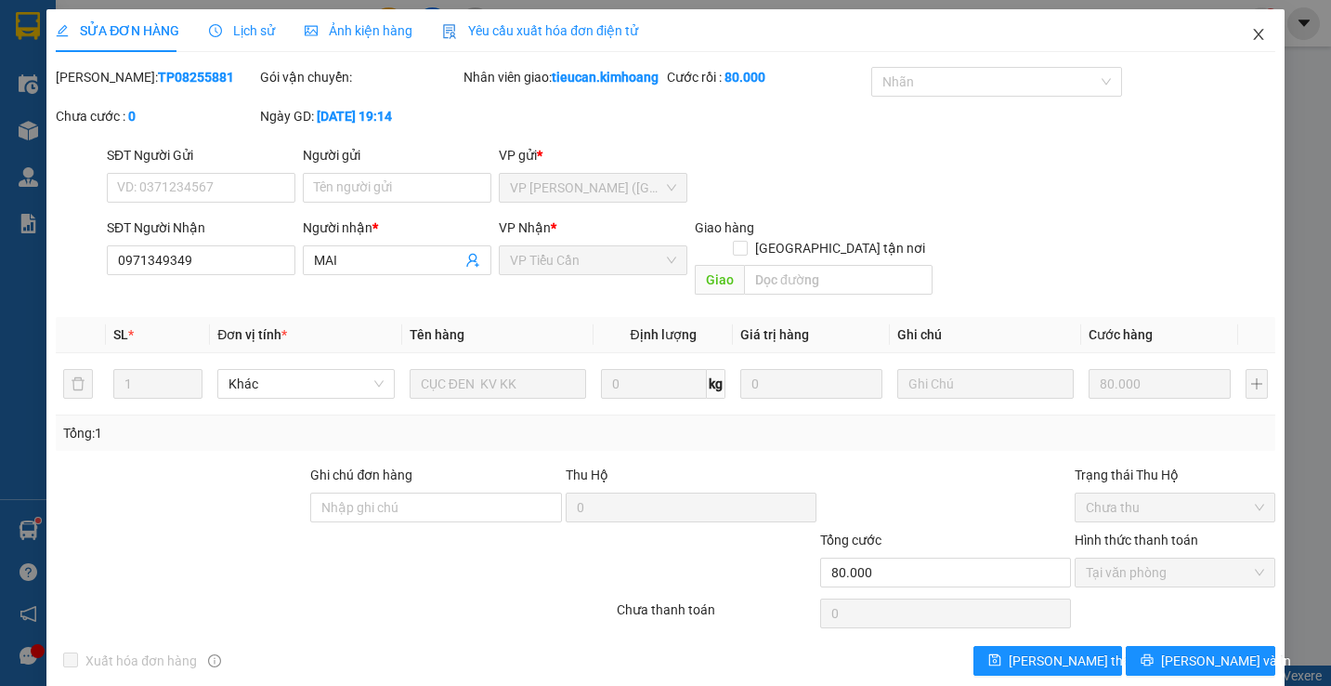
click at [1251, 33] on icon "close" at bounding box center [1258, 34] width 15 height 15
drag, startPoint x: 1249, startPoint y: 33, endPoint x: 1057, endPoint y: 106, distance: 205.8
click at [1249, 33] on div "1" at bounding box center [1262, 23] width 33 height 33
click at [1249, 33] on body "Kết quả tìm kiếm ( 3 ) Bộ lọc Mã ĐH Trạng thái Món hàng Thu hộ Tổng cước Chưa c…" at bounding box center [665, 343] width 1331 height 686
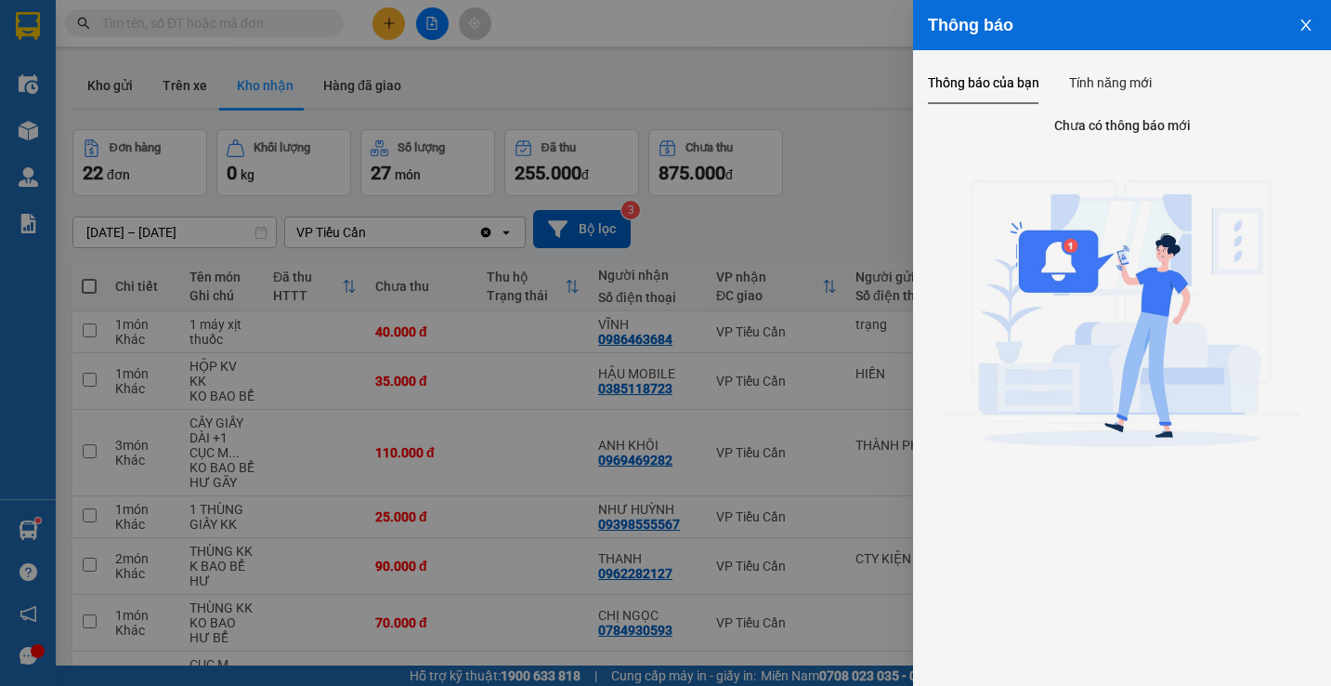
click at [1300, 19] on icon "close" at bounding box center [1306, 25] width 15 height 15
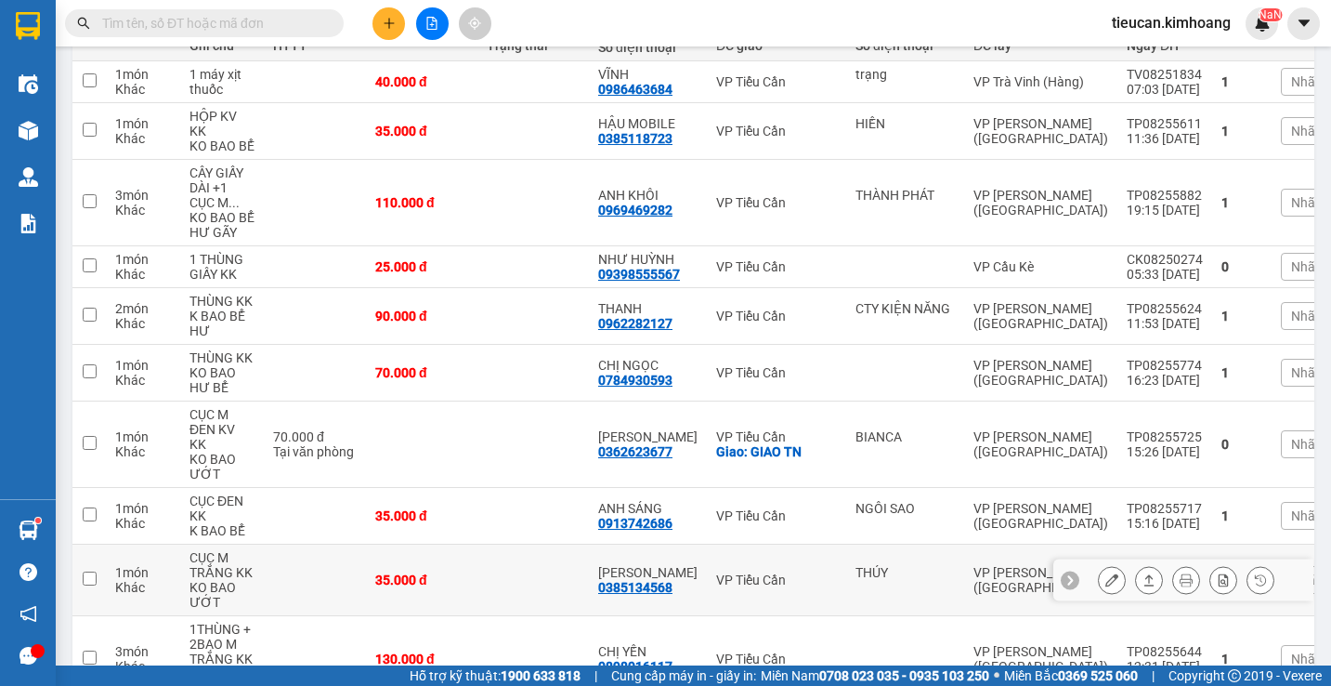
scroll to position [157, 0]
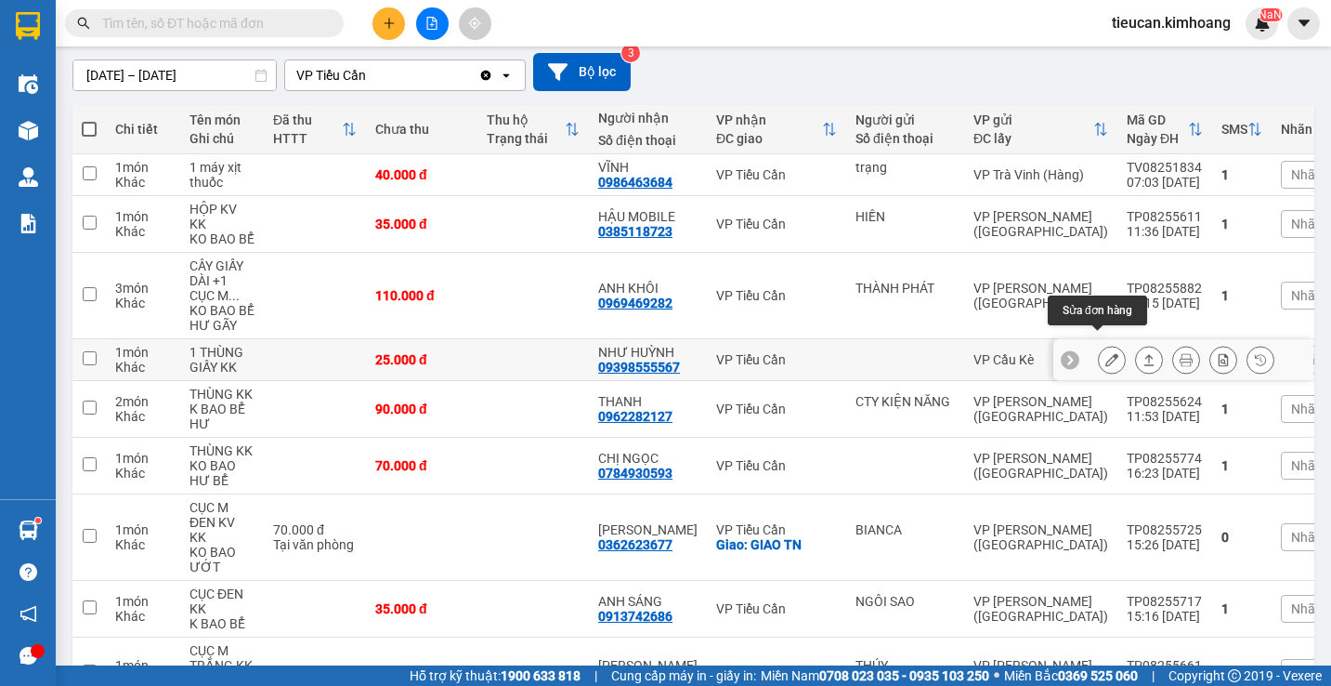
click at [1107, 344] on button at bounding box center [1112, 360] width 26 height 33
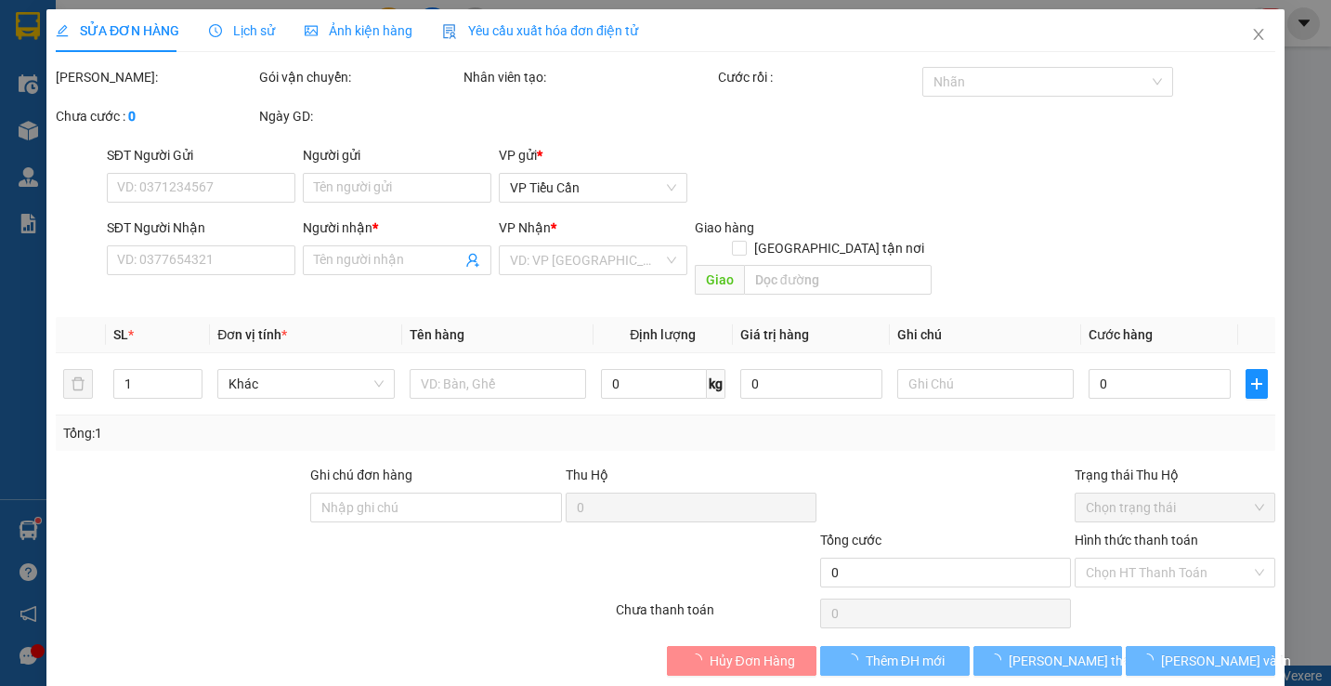
type input "09398555567"
type input "NHƯ HUỲNH"
type input "25.000"
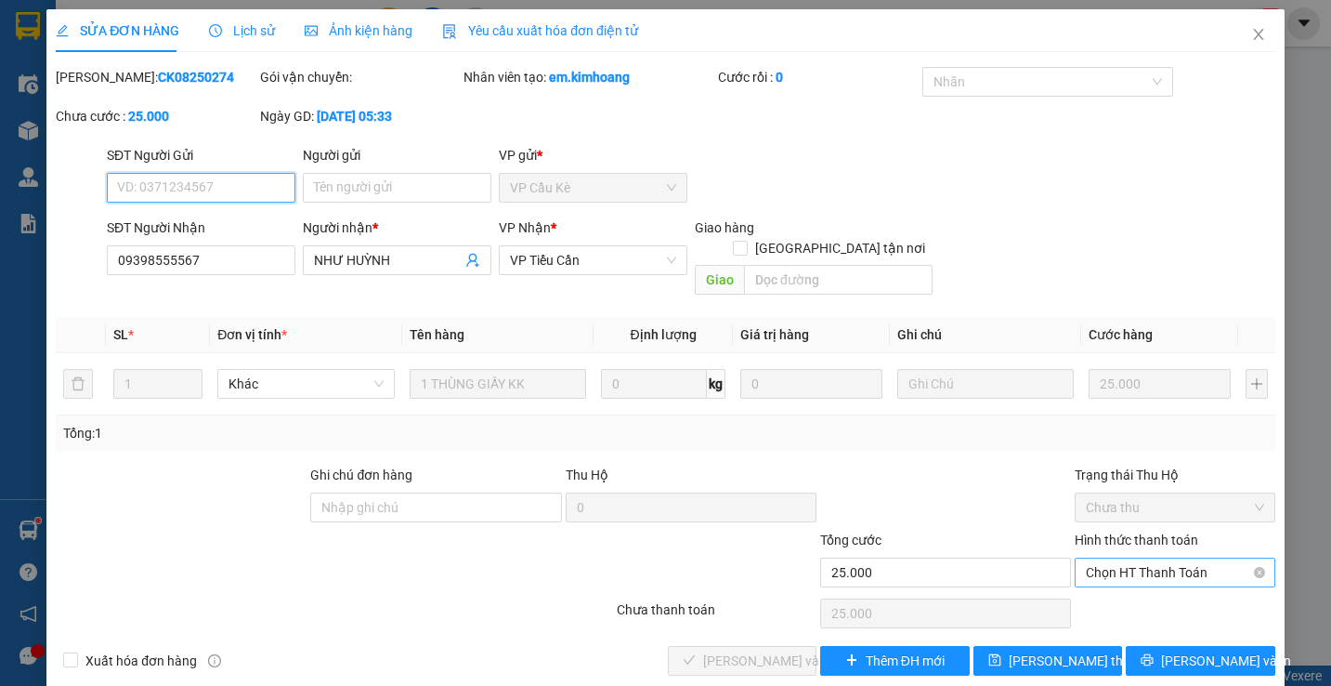
click at [1127, 558] on span "Chọn HT Thanh Toán" at bounding box center [1174, 572] width 177 height 28
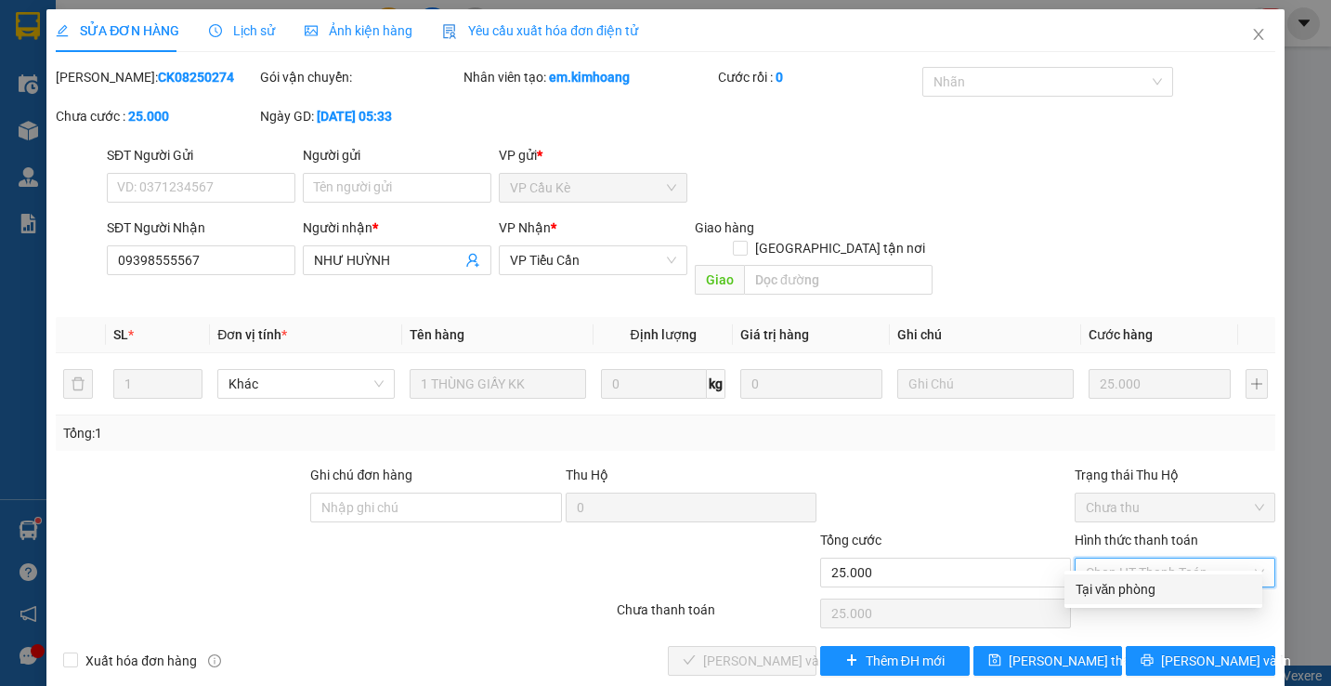
click at [1124, 581] on div "Tại văn phòng" at bounding box center [1164, 589] width 176 height 20
type input "0"
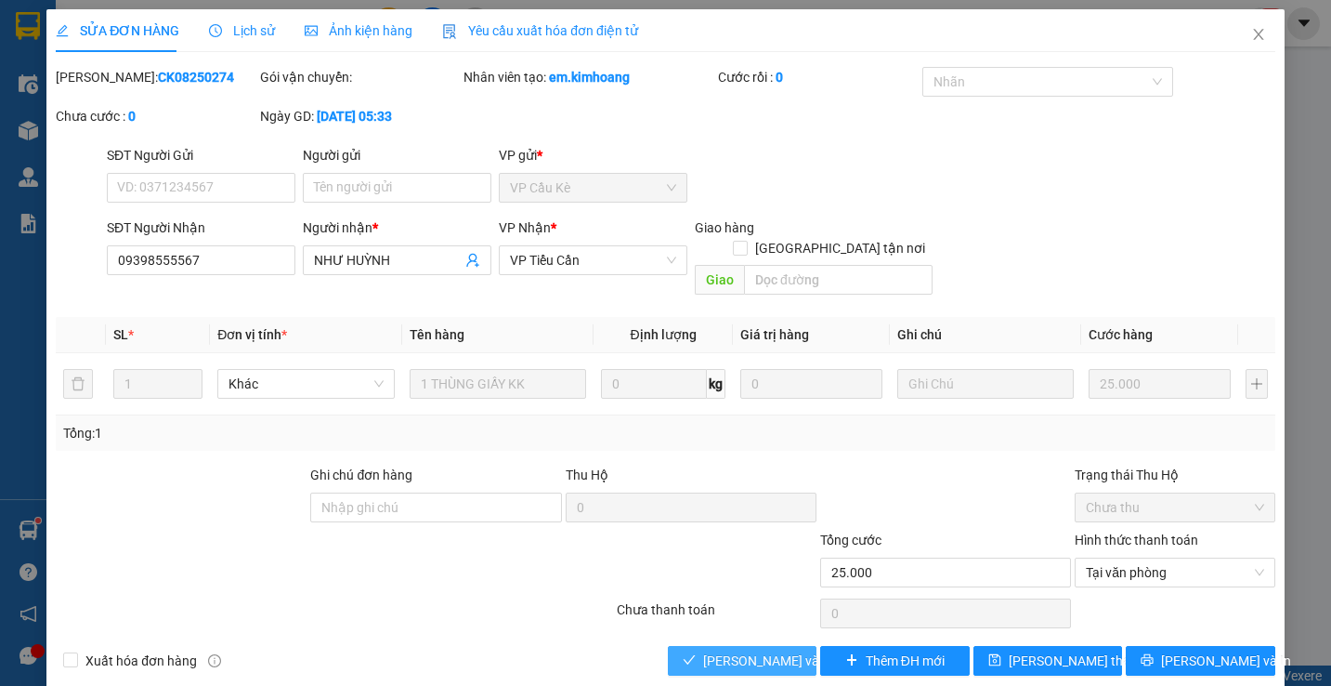
click at [797, 646] on button "[PERSON_NAME] và Giao hàng" at bounding box center [743, 661] width 150 height 30
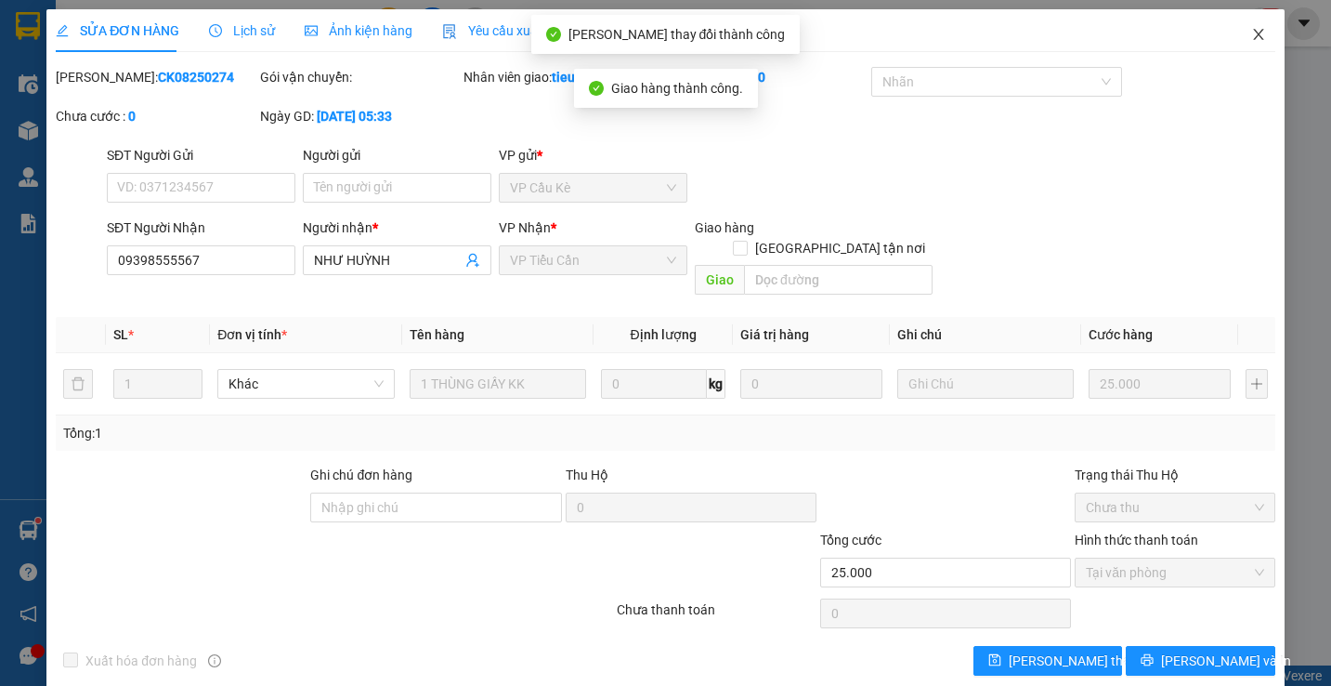
click at [1251, 41] on icon "close" at bounding box center [1258, 34] width 15 height 15
click at [1242, 41] on div "Kết quả tìm kiếm ( 3 ) Bộ lọc Mã ĐH Trạng thái Món hàng Thu hộ Tổng cước Chưa c…" at bounding box center [665, 23] width 1331 height 46
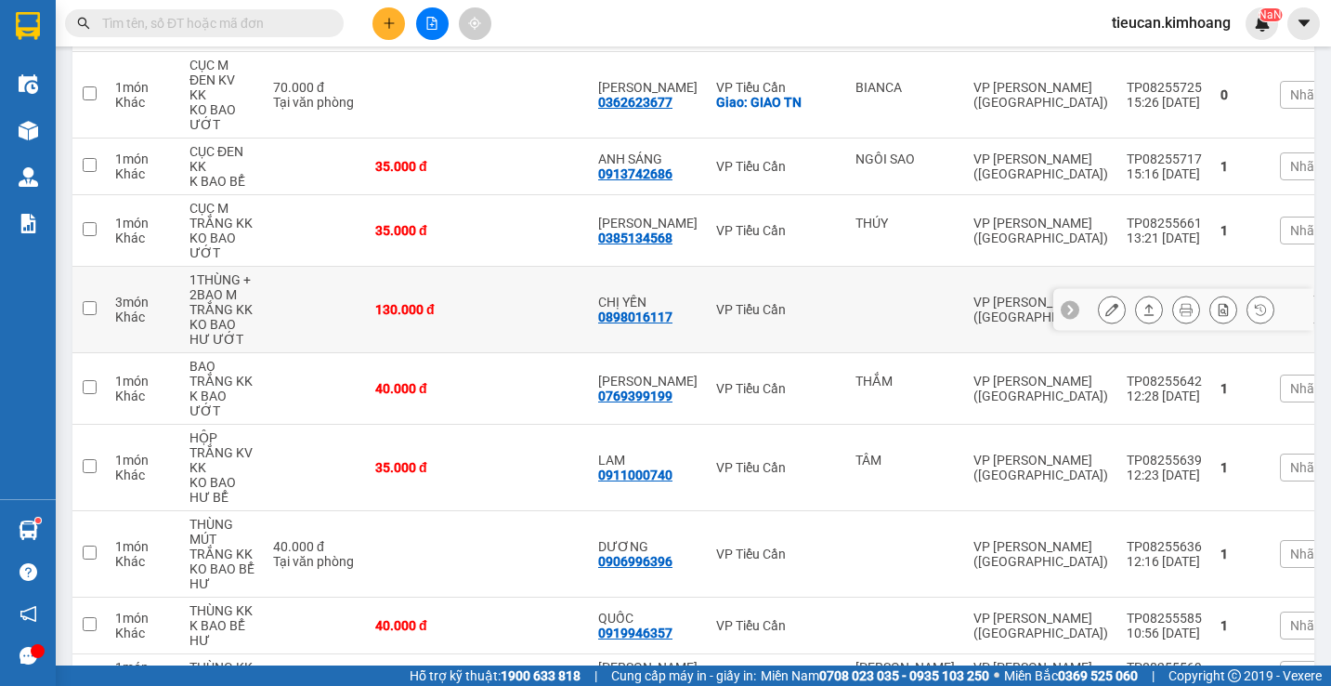
scroll to position [1044, 0]
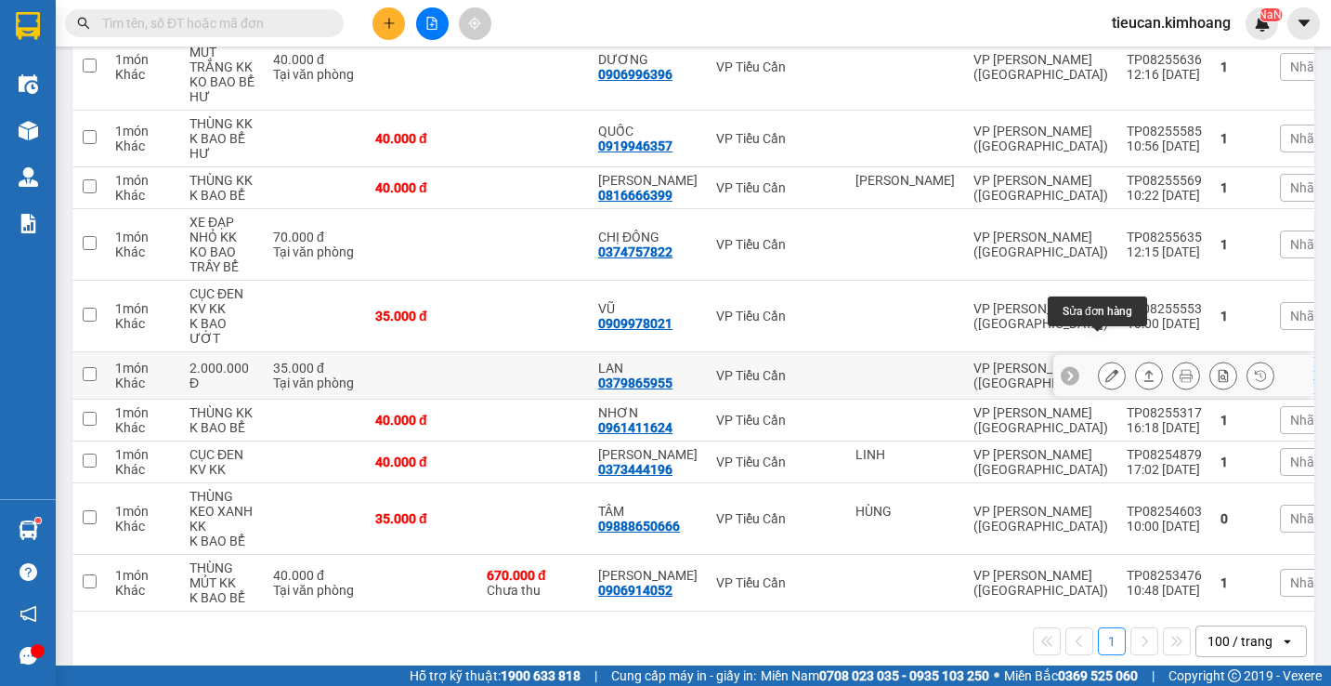
click at [1105, 369] on icon at bounding box center [1111, 375] width 13 height 13
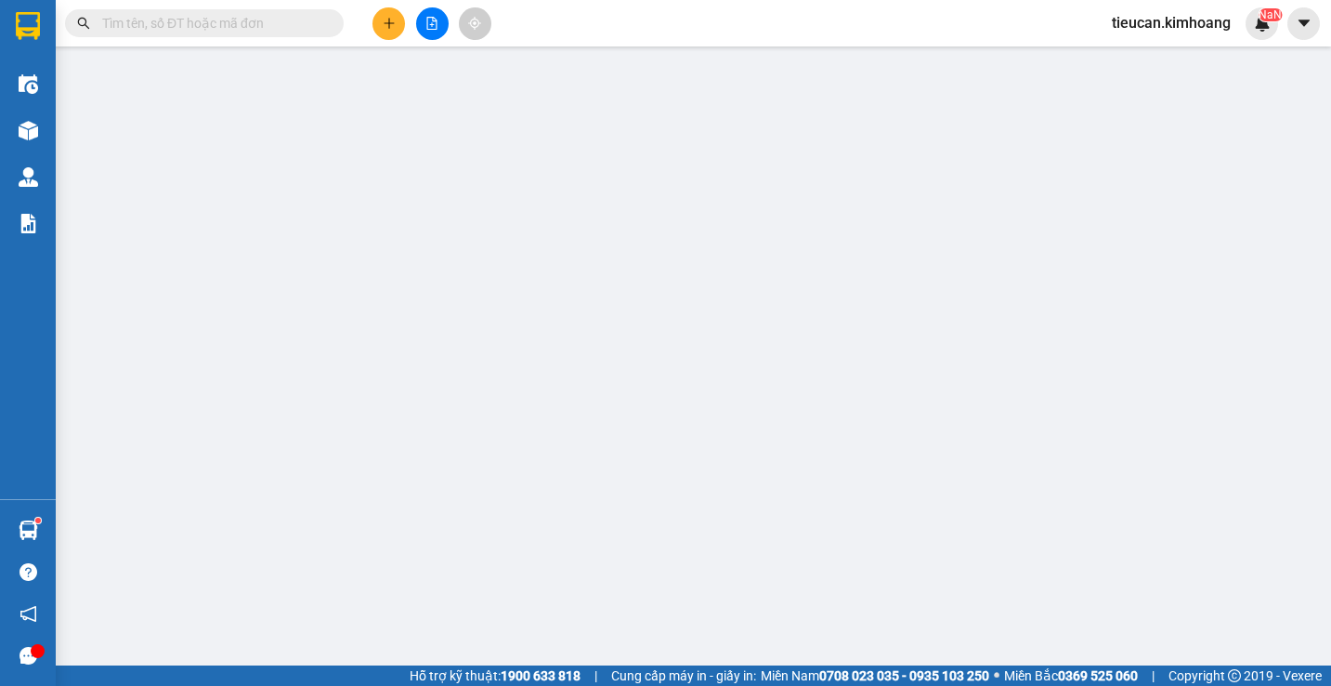
type input "0379865955"
type input "LAN"
type input "35.000"
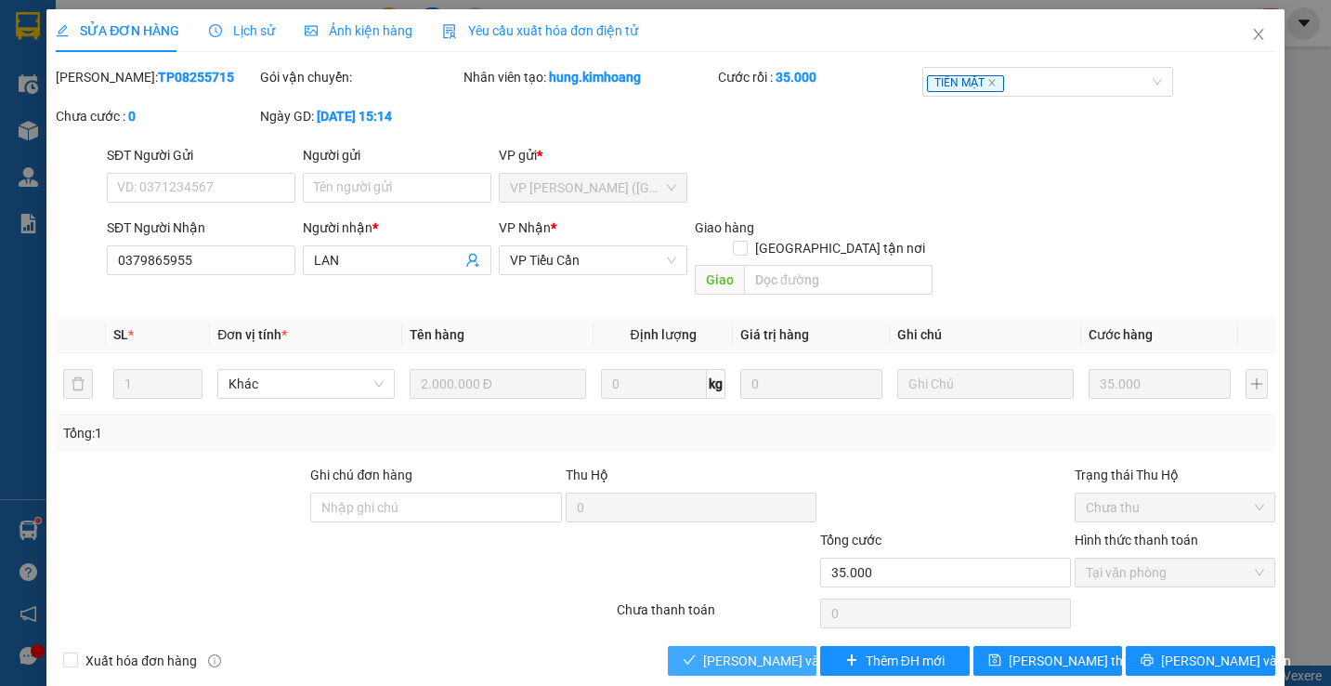
click at [786, 650] on span "[PERSON_NAME] và Giao hàng" at bounding box center [792, 660] width 178 height 20
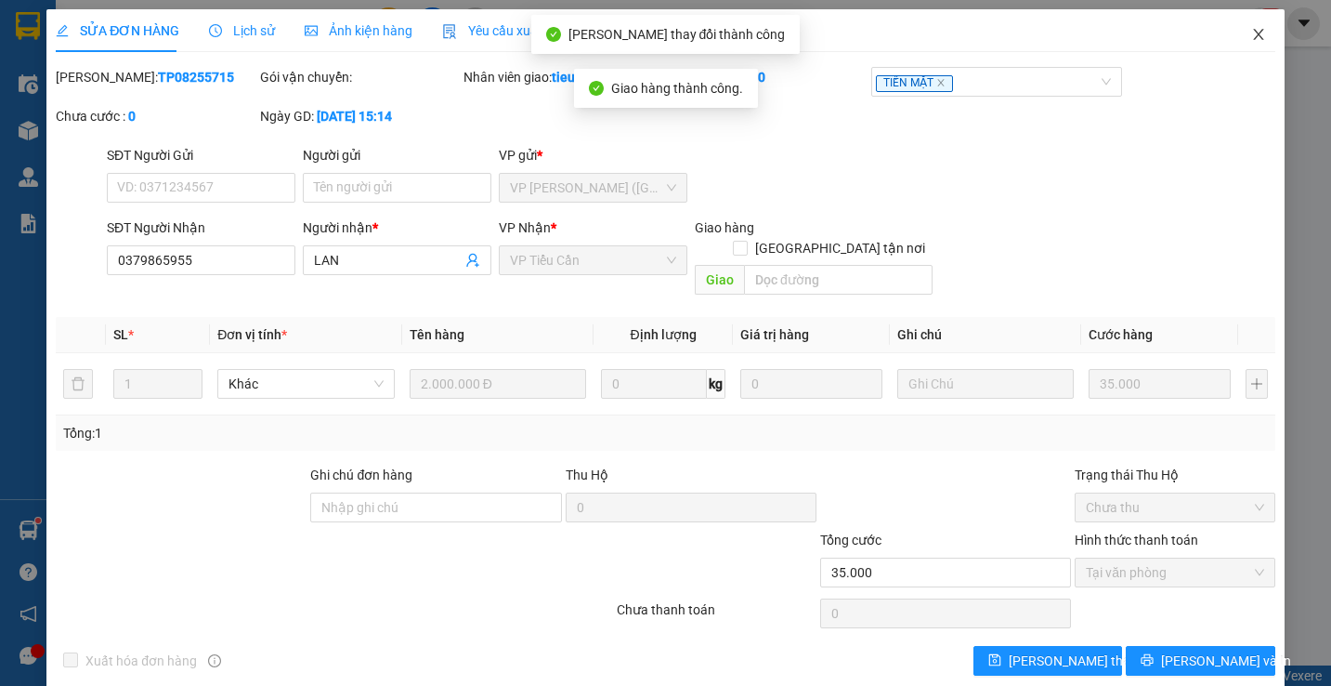
click at [1253, 37] on icon "close" at bounding box center [1258, 34] width 10 height 11
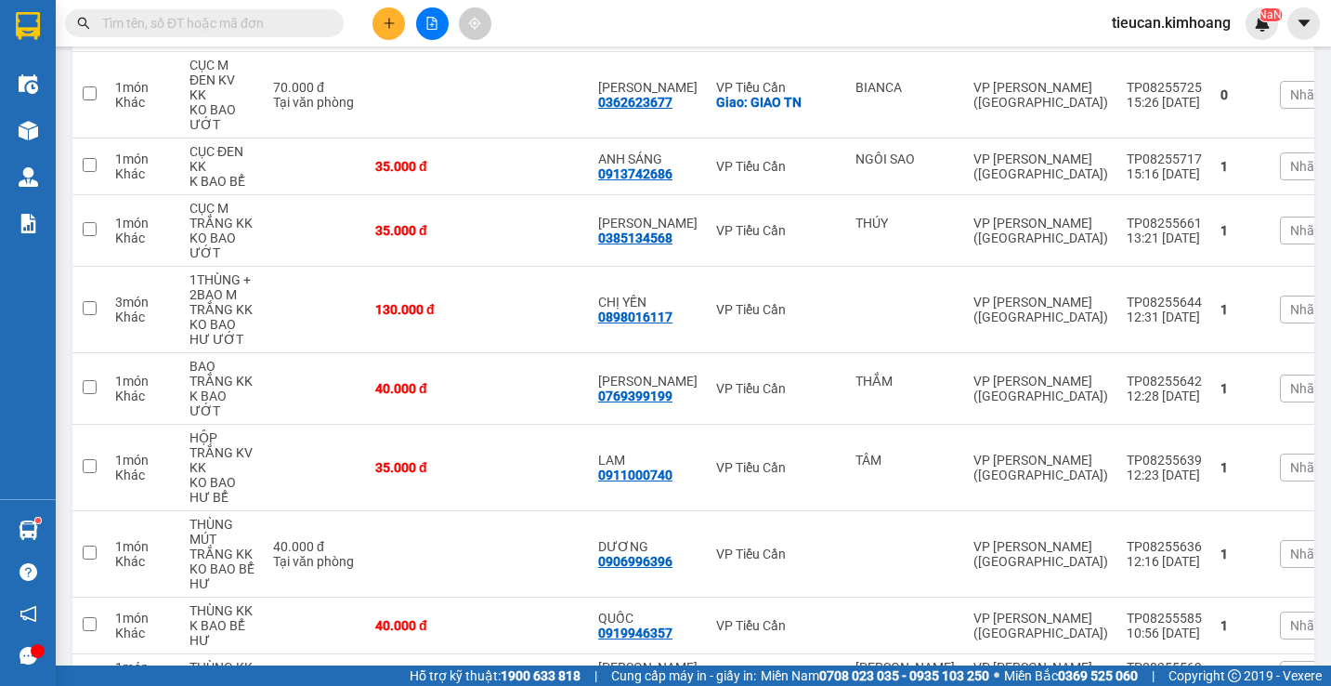
scroll to position [650, 0]
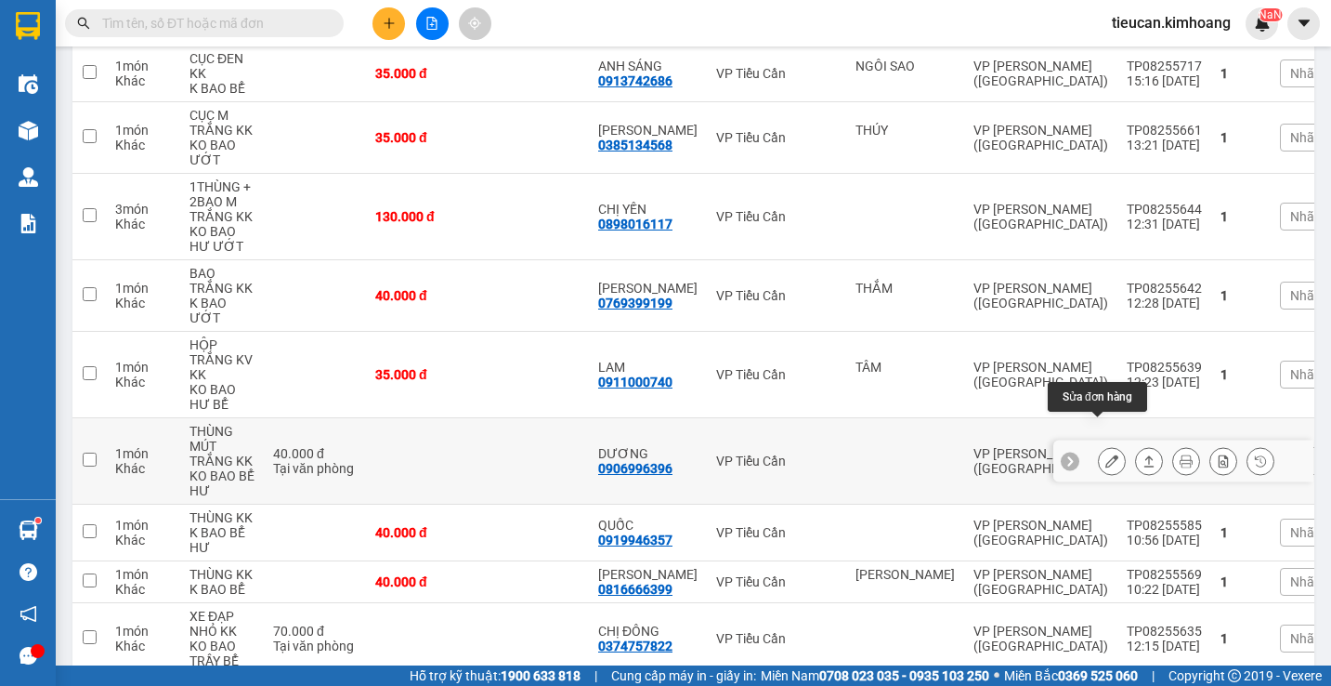
click at [1099, 445] on button at bounding box center [1112, 461] width 26 height 33
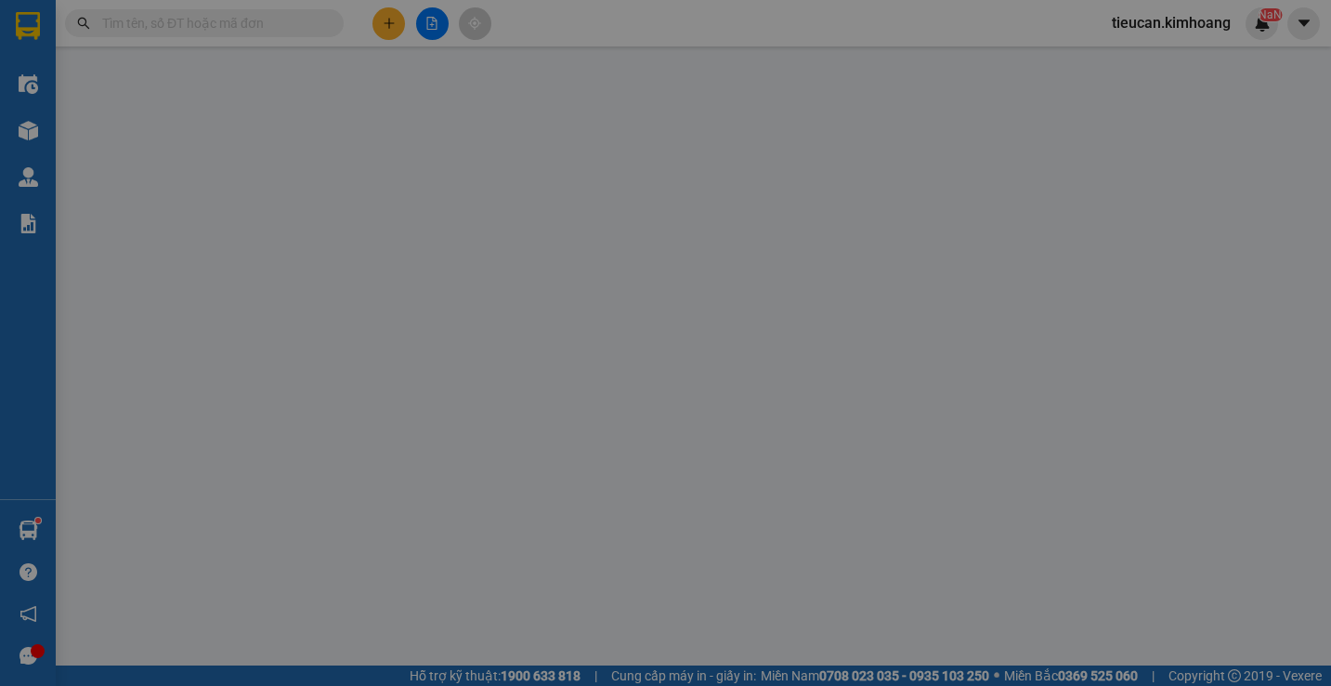
click at [1094, 423] on div "Tổng: 1" at bounding box center [665, 433] width 1205 height 20
type input "0906996396"
type input "DƯƠNG"
type input "40.000"
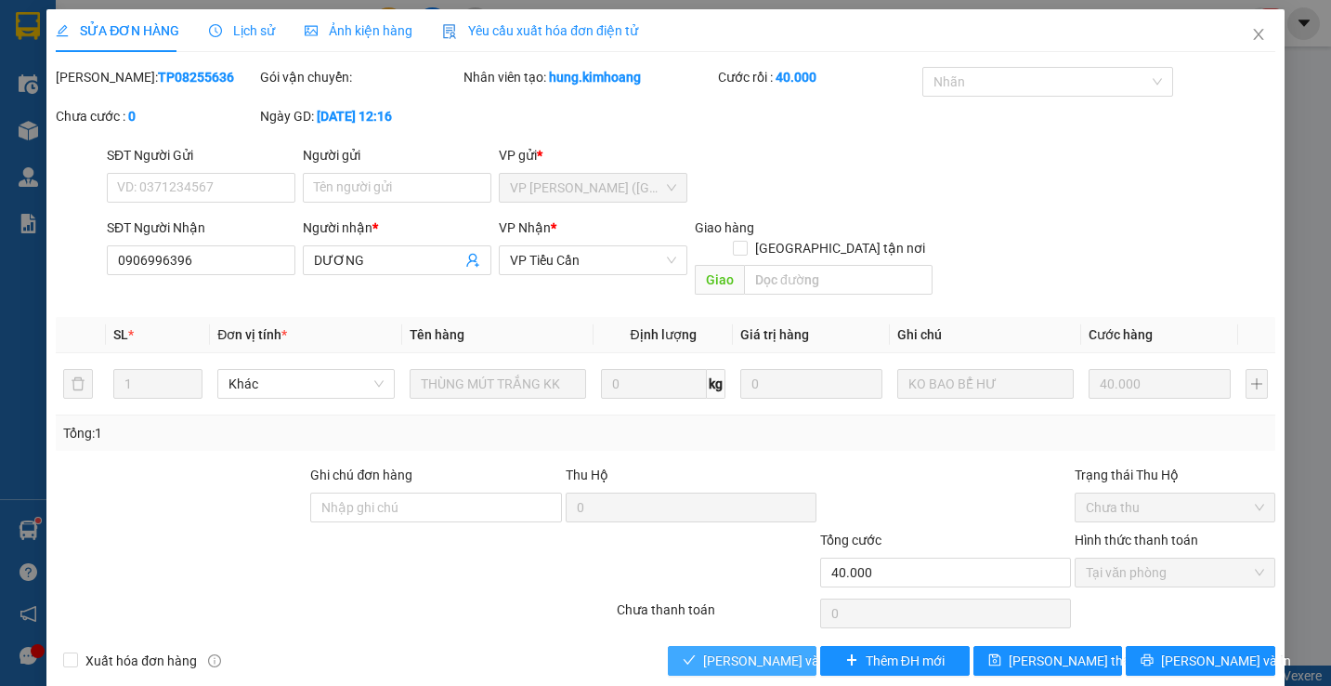
click at [764, 650] on span "[PERSON_NAME] và Giao hàng" at bounding box center [792, 660] width 178 height 20
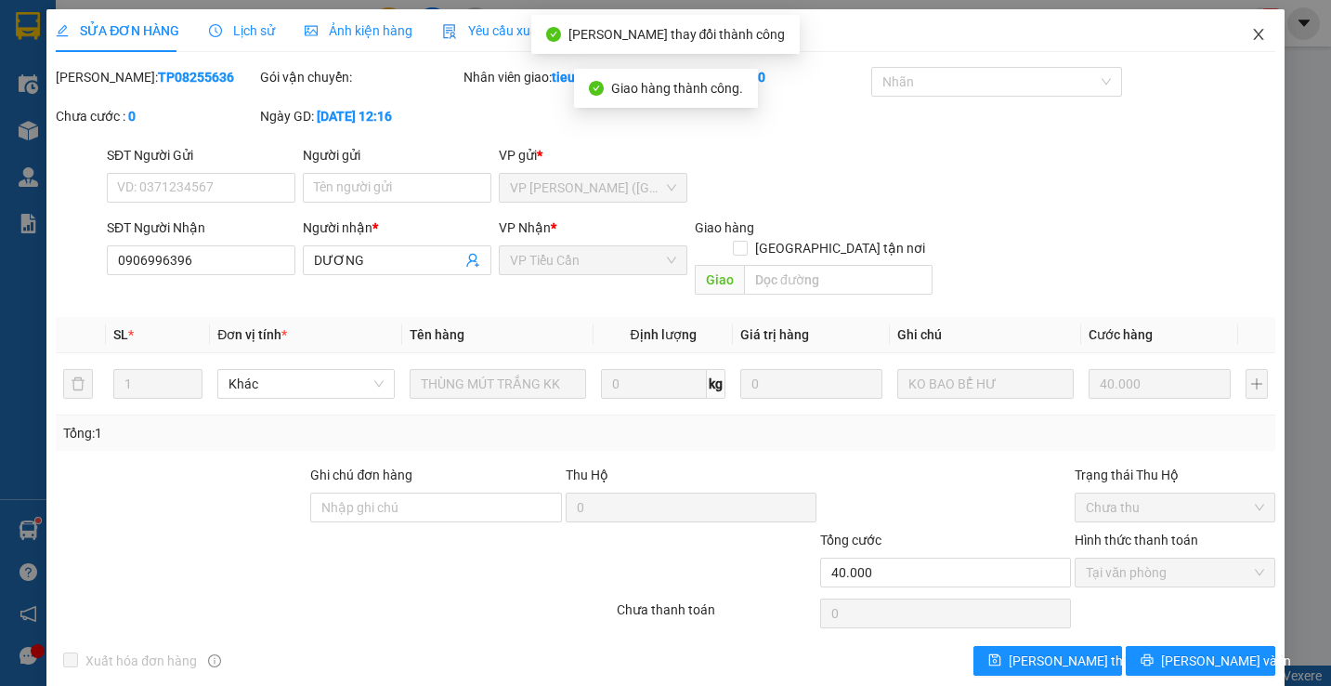
click at [1251, 33] on icon "close" at bounding box center [1258, 34] width 15 height 15
